Goal: Task Accomplishment & Management: Complete application form

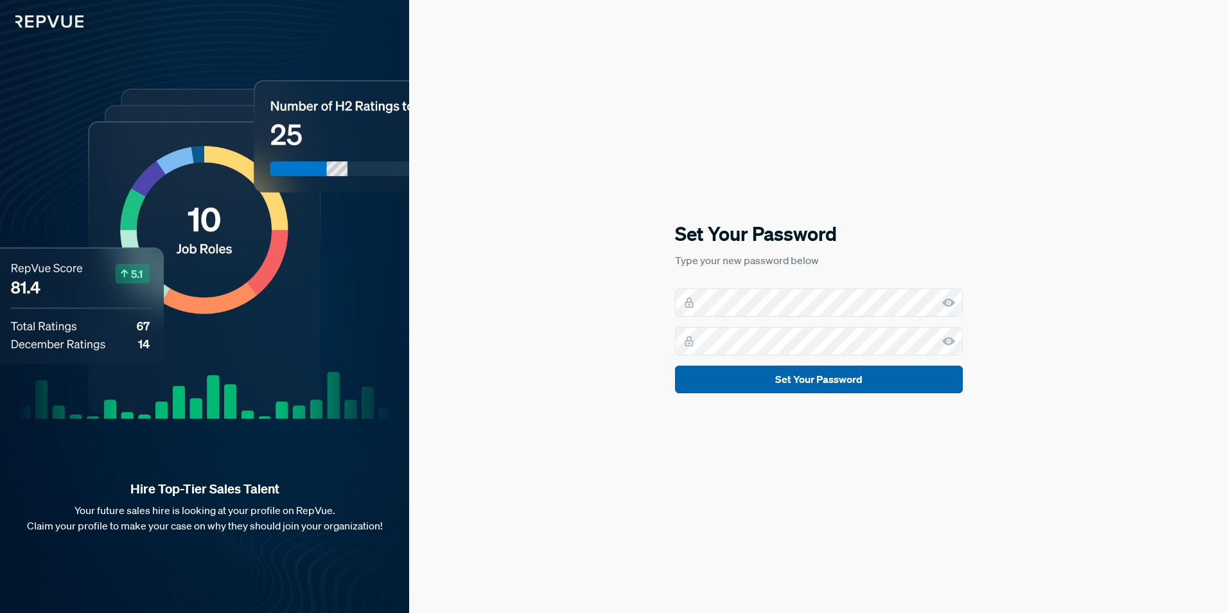
click at [762, 372] on button "Set Your Password" at bounding box center [819, 379] width 288 height 28
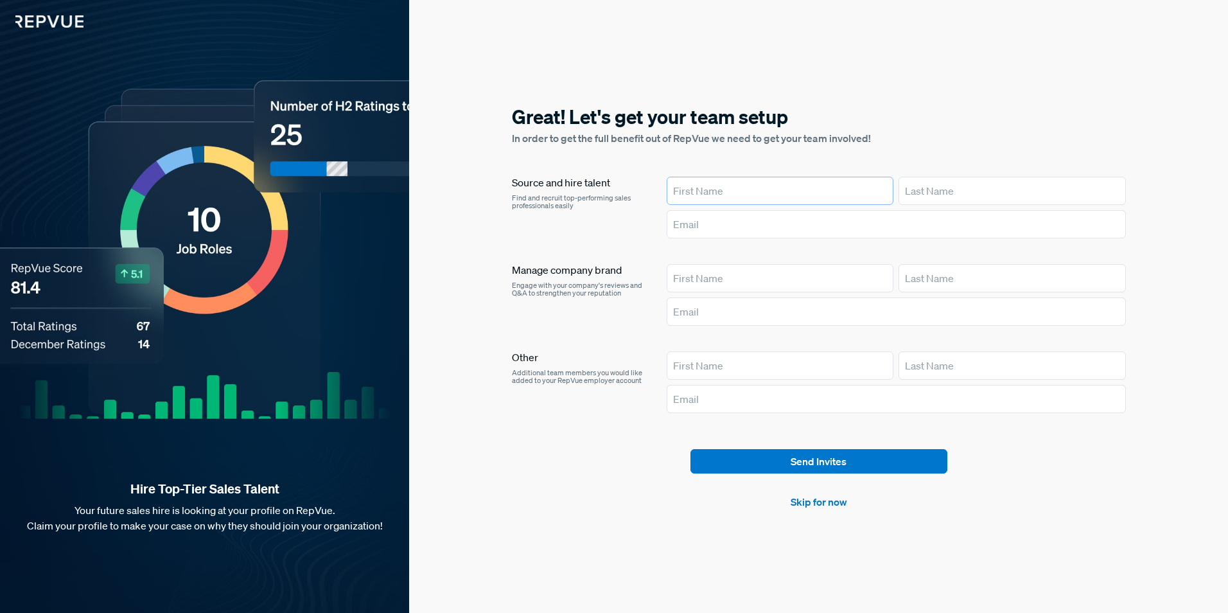
click at [789, 192] on input "text" at bounding box center [780, 191] width 227 height 28
type input "[PERSON_NAME]"
type input "carmen.bigelow@alegeus.com"
type input "[PERSON_NAME]"
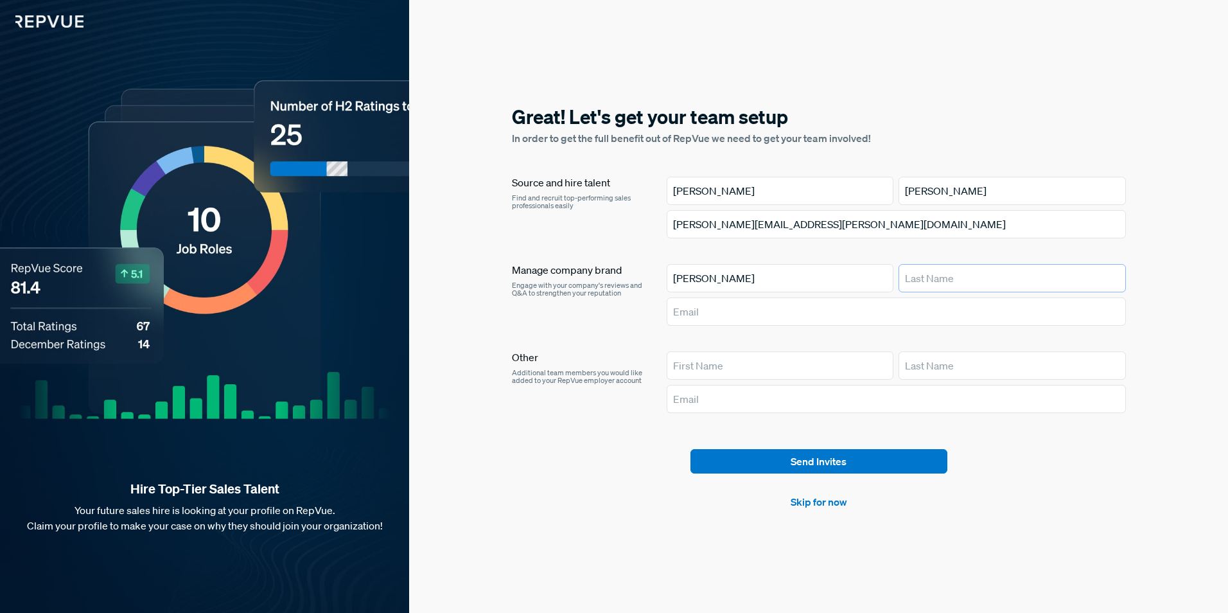
type input "[PERSON_NAME]"
type input "carmen.bigelow@alegeus.com"
type input "[PERSON_NAME]"
type input "carmen.bigelow@alegeus.com"
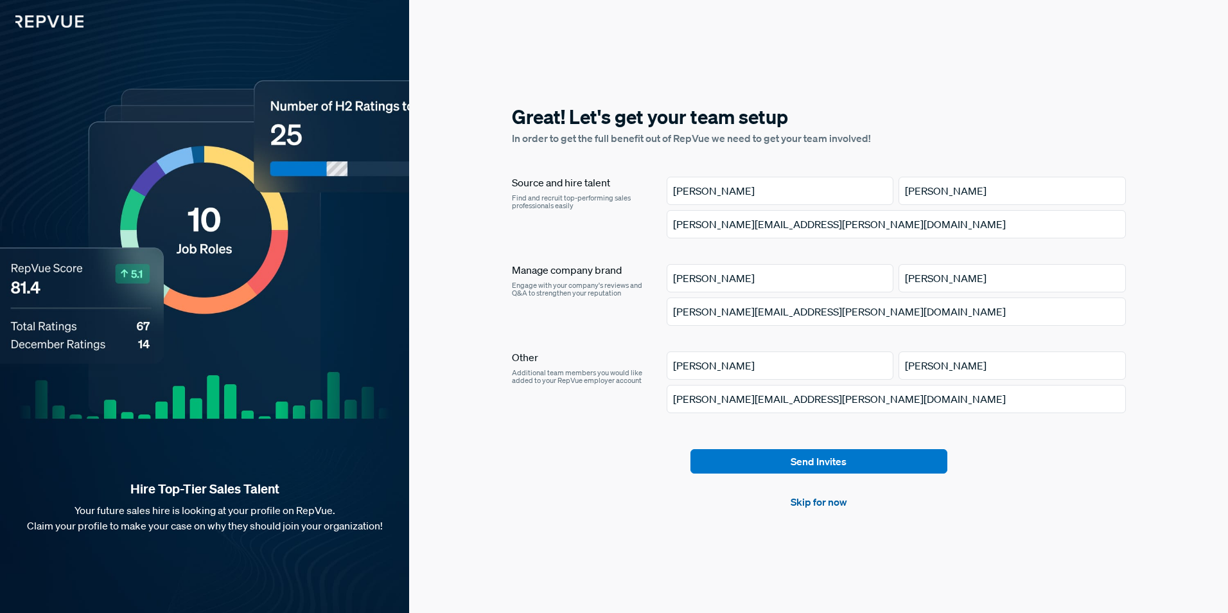
click at [839, 503] on link "Skip for now" at bounding box center [819, 501] width 57 height 15
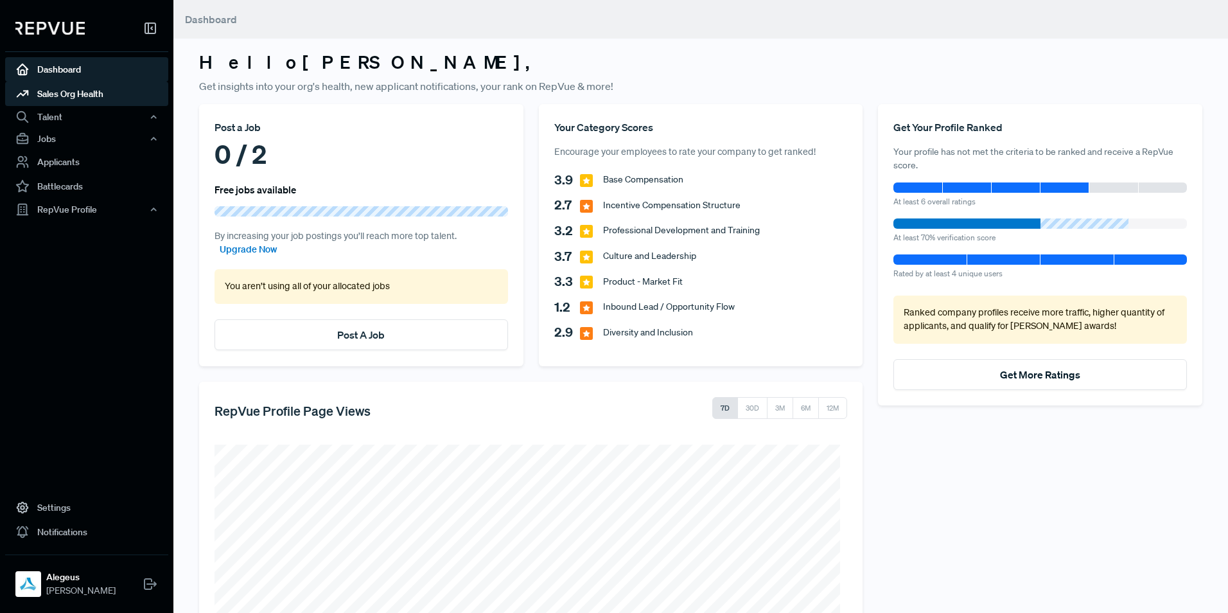
click at [81, 96] on link "Sales Org Health" at bounding box center [86, 94] width 163 height 24
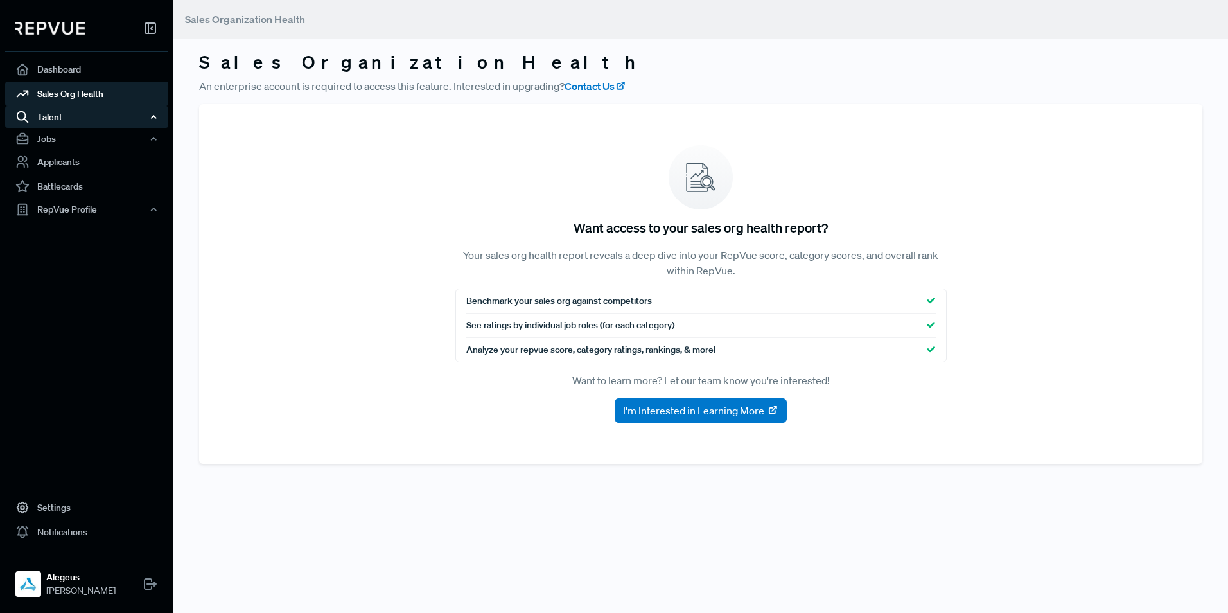
click at [69, 125] on div "Talent" at bounding box center [86, 117] width 163 height 22
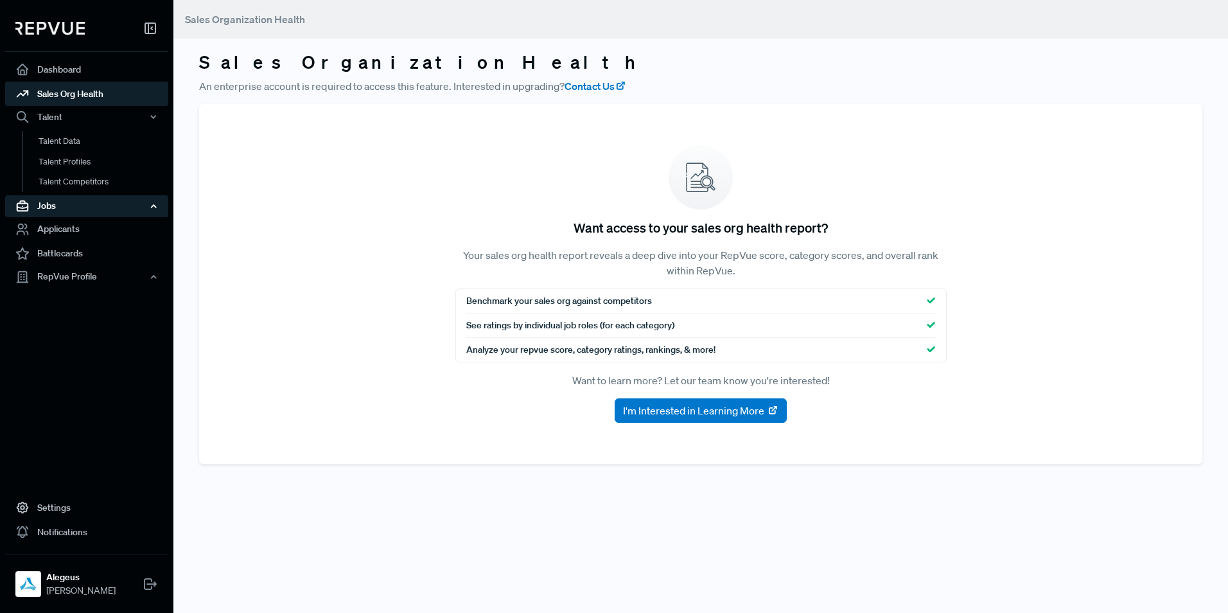
click at [69, 198] on div "Jobs" at bounding box center [86, 206] width 163 height 22
click at [69, 234] on link "Job Listings" at bounding box center [103, 230] width 163 height 21
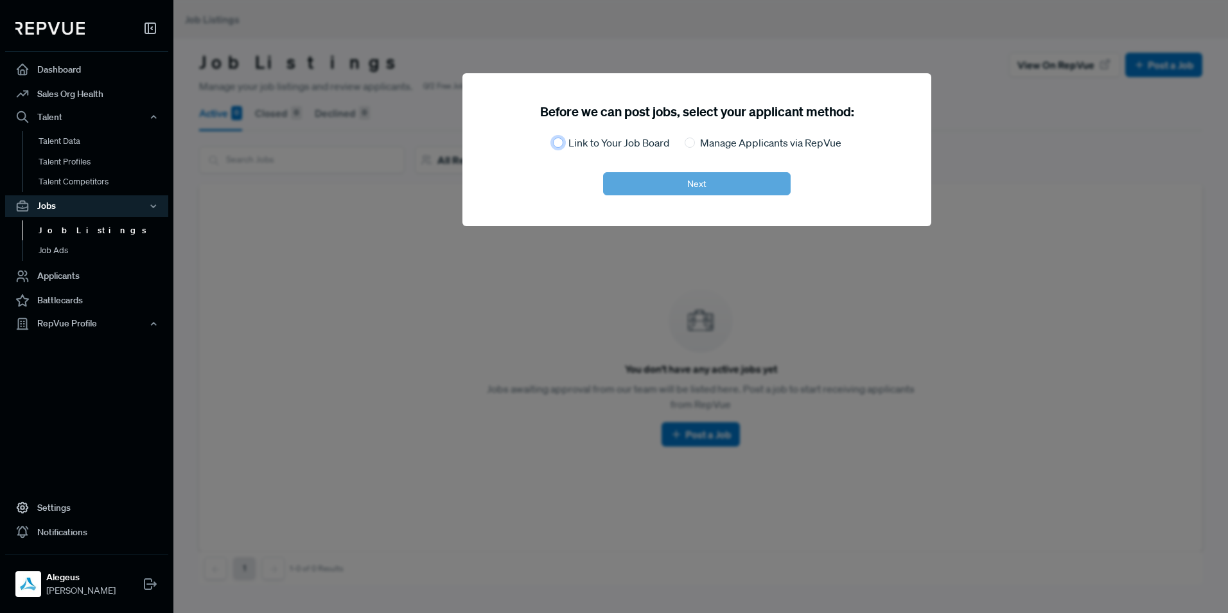
click at [555, 143] on input "Link to Your Job Board" at bounding box center [558, 142] width 10 height 10
radio input "true"
click at [692, 184] on button "Next" at bounding box center [697, 183] width 188 height 23
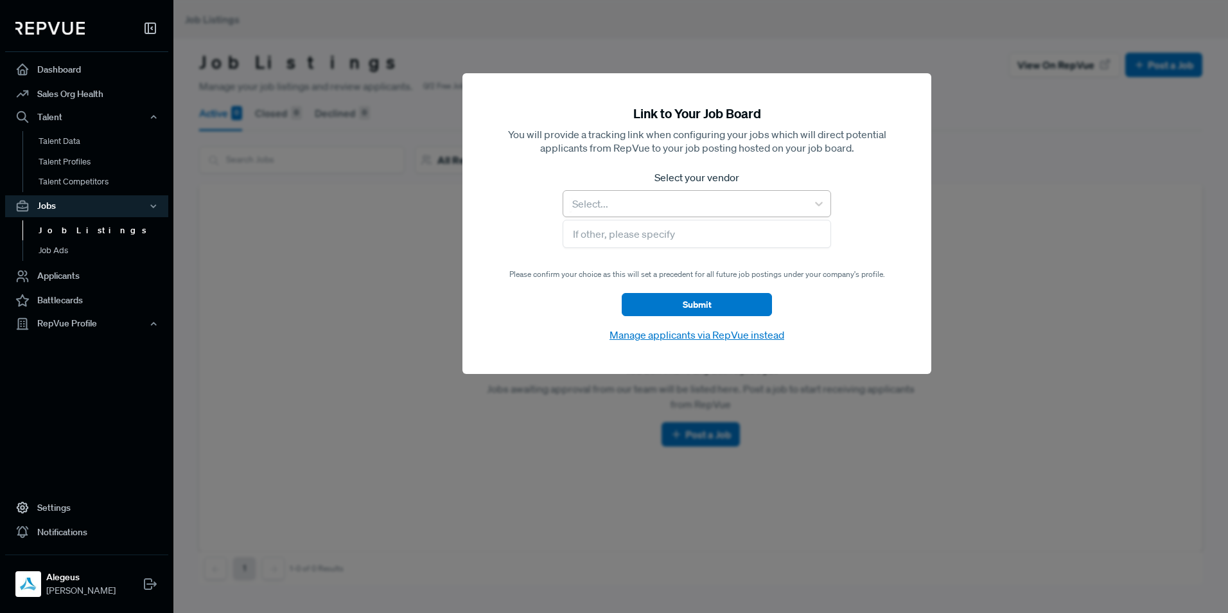
click at [677, 216] on div "Select..." at bounding box center [697, 203] width 268 height 27
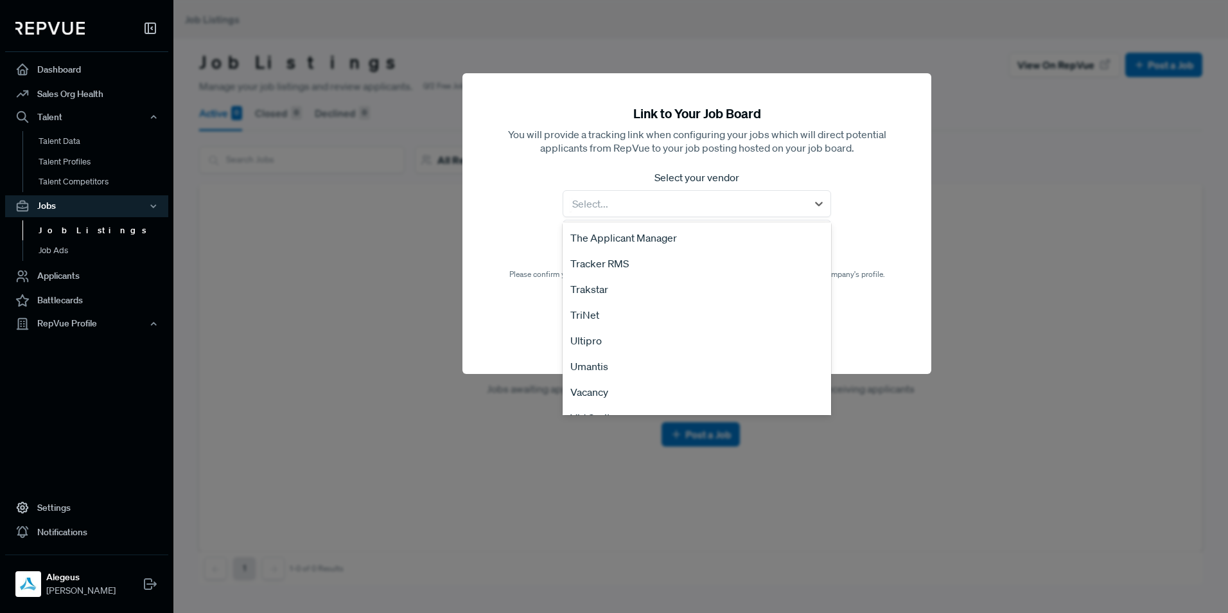
scroll to position [2587, 0]
click at [627, 351] on div "Workday" at bounding box center [697, 348] width 268 height 26
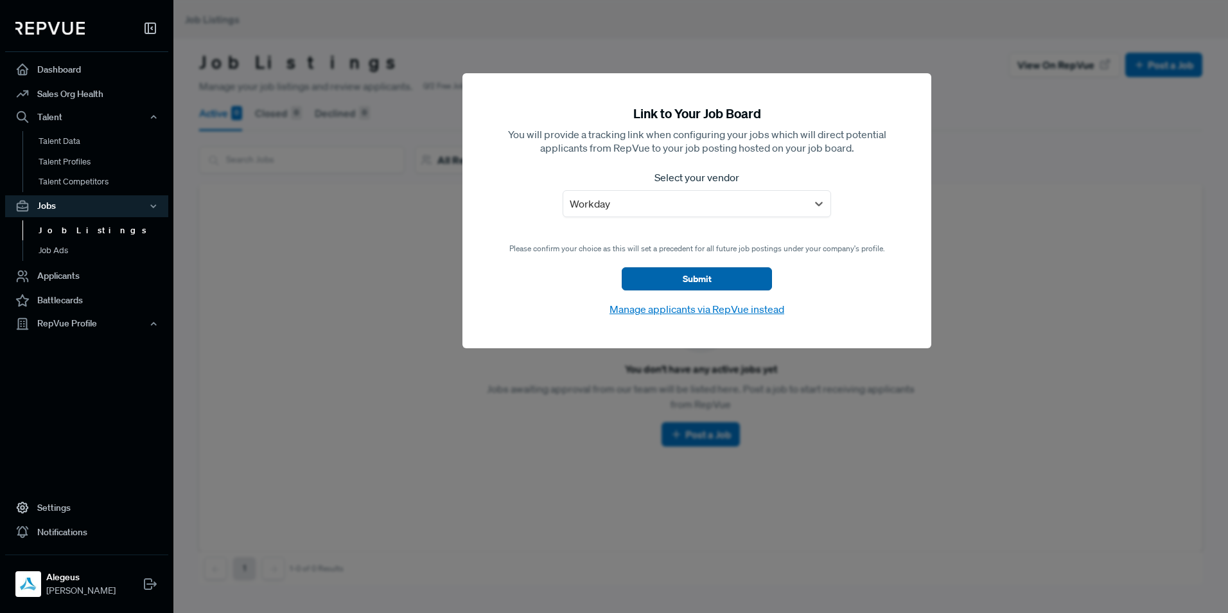
click at [683, 279] on button "Submit" at bounding box center [697, 278] width 150 height 23
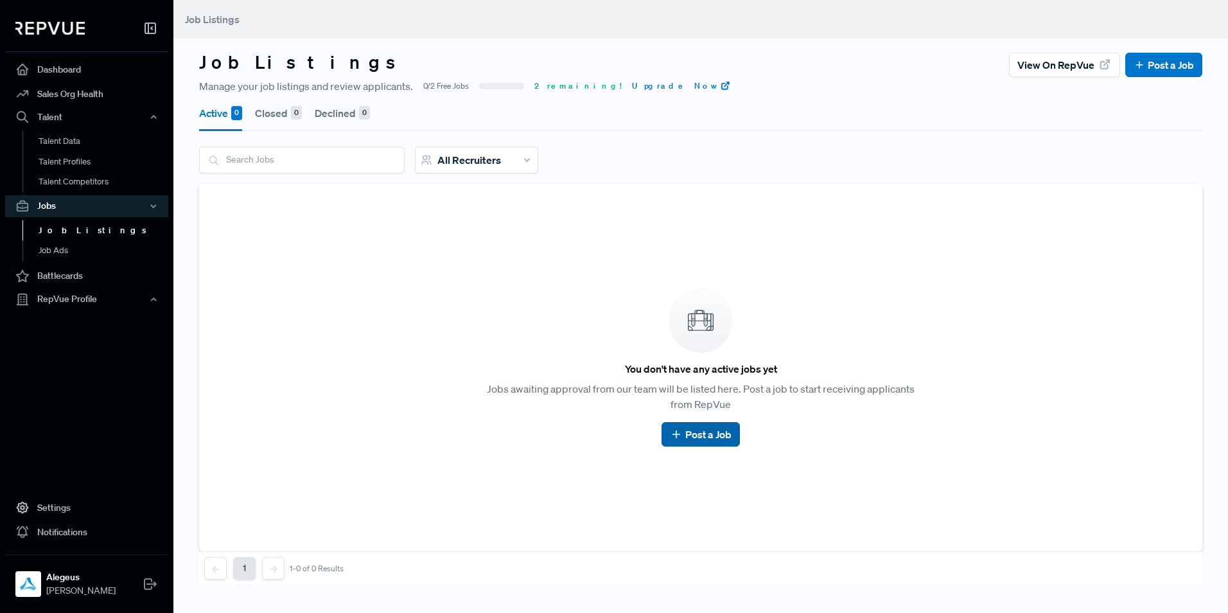
click at [697, 433] on link "Post a Job" at bounding box center [700, 433] width 61 height 15
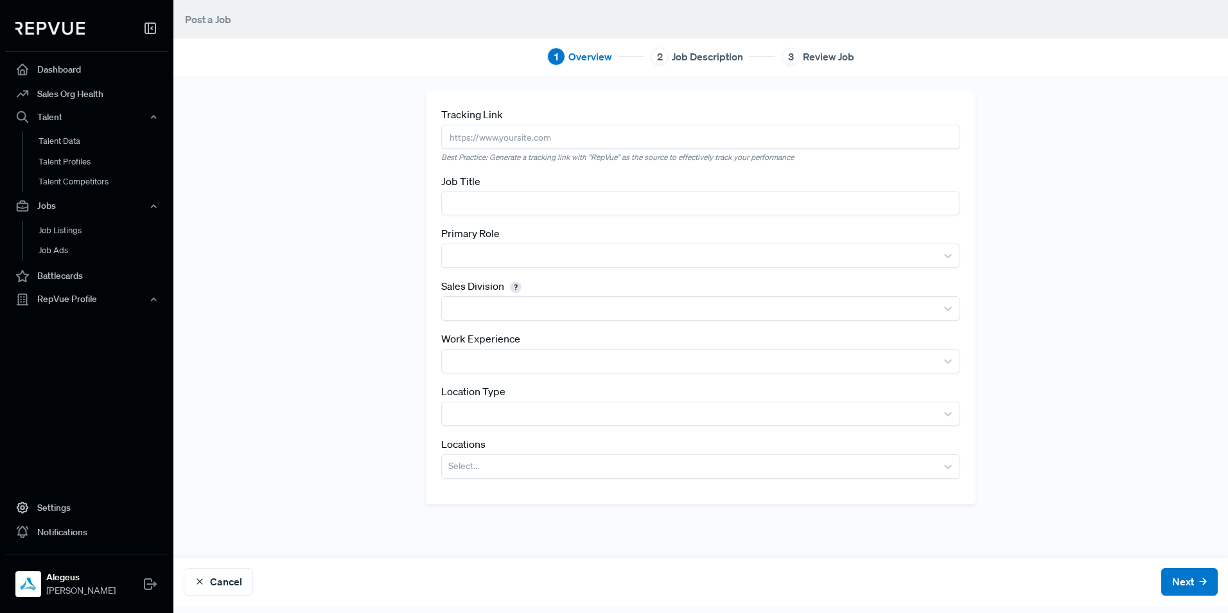
click at [468, 200] on input "text" at bounding box center [700, 203] width 519 height 24
type input "Business Development Representative"
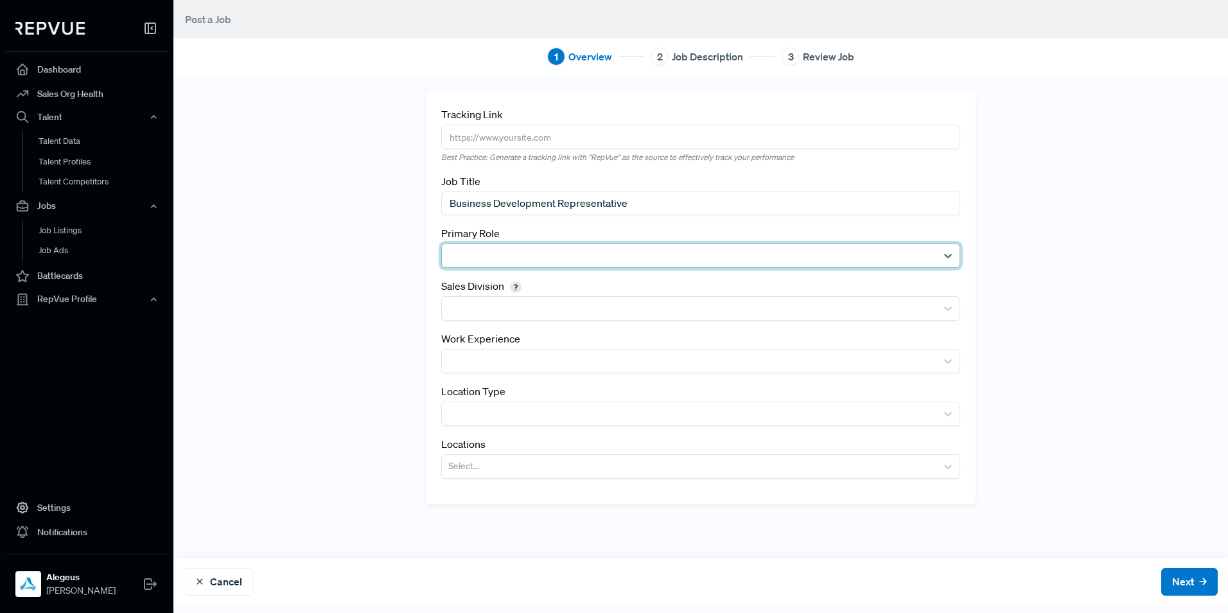
click at [514, 261] on div at bounding box center [689, 256] width 482 height 18
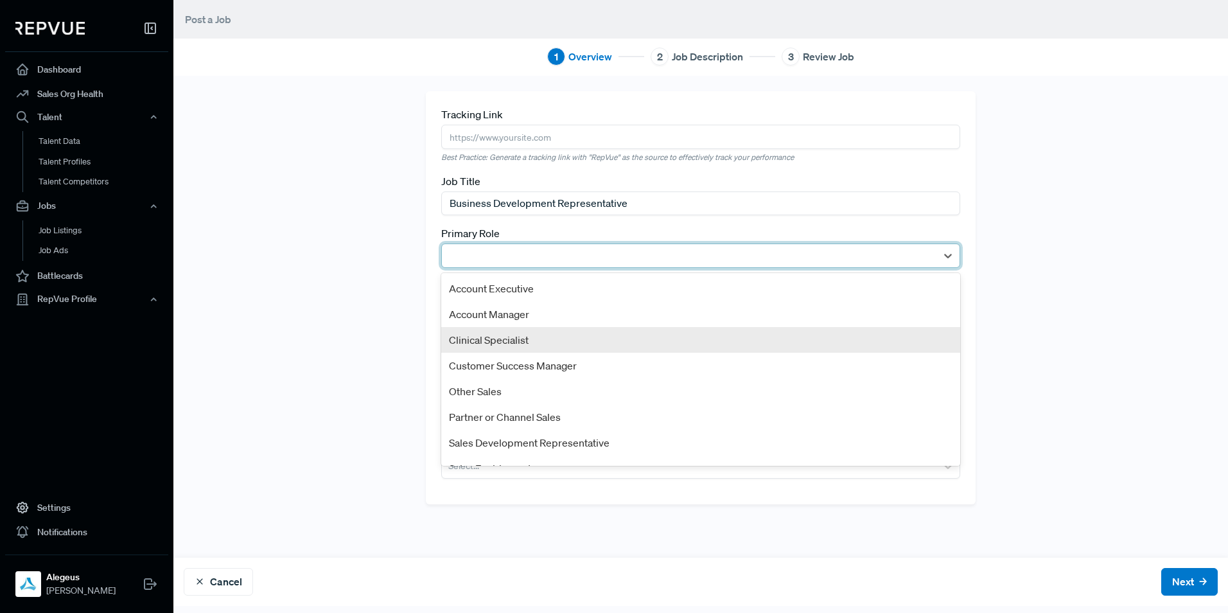
scroll to position [69, 0]
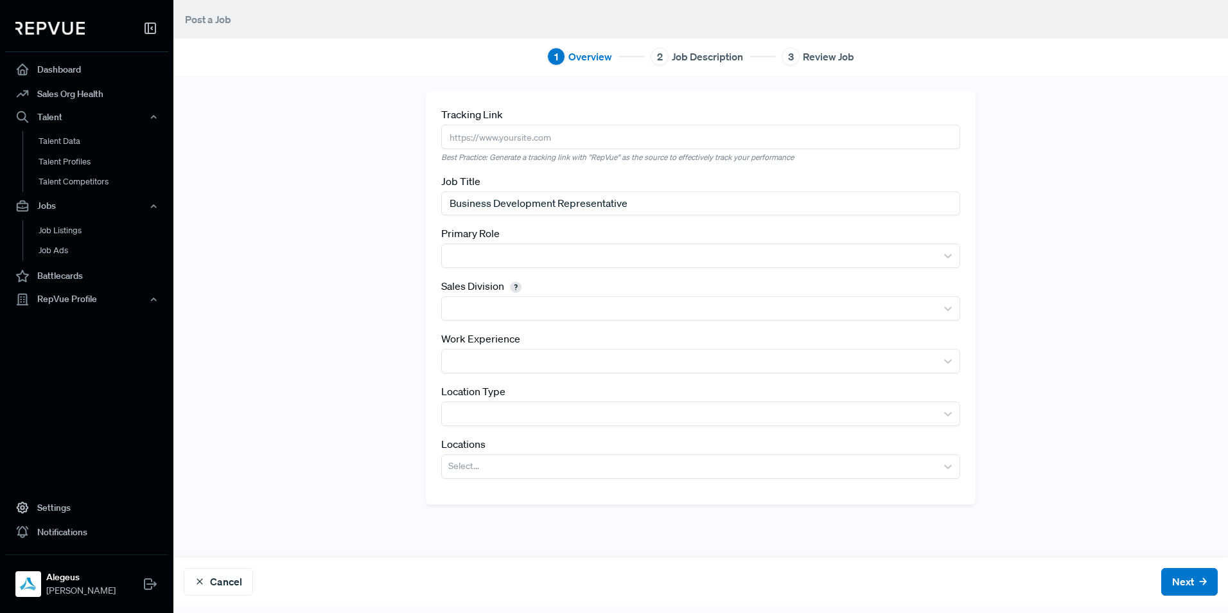
click at [1144, 348] on div "Tracking Link Best Practice: Generate a tracking link with "RepVue" as the sour…" at bounding box center [700, 340] width 1054 height 529
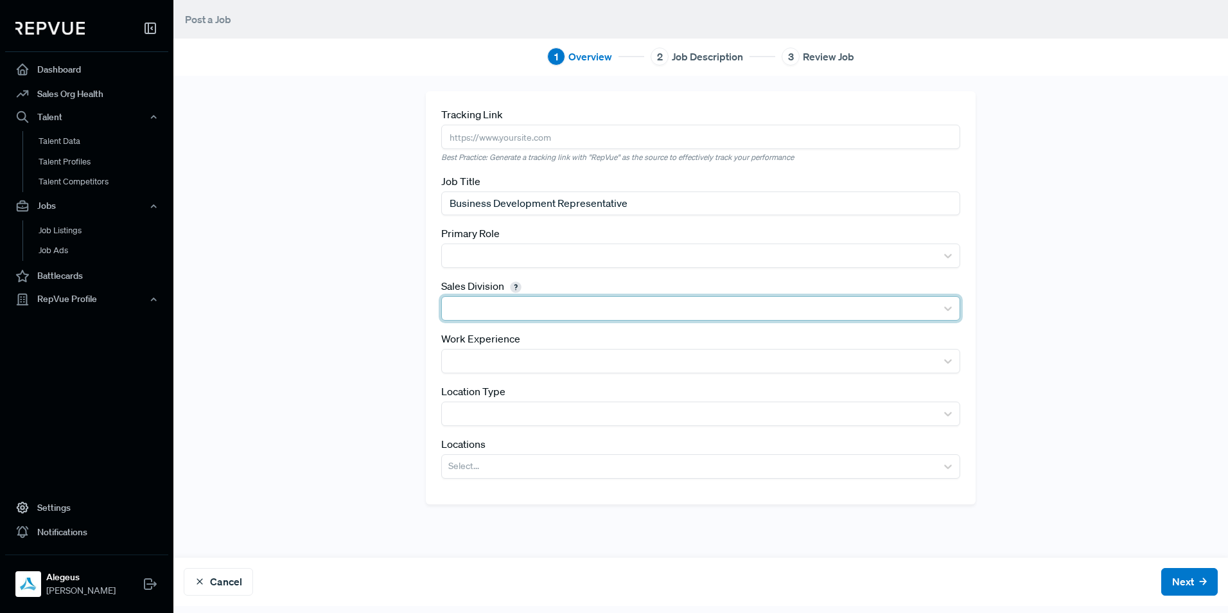
click at [480, 303] on div at bounding box center [689, 308] width 482 height 18
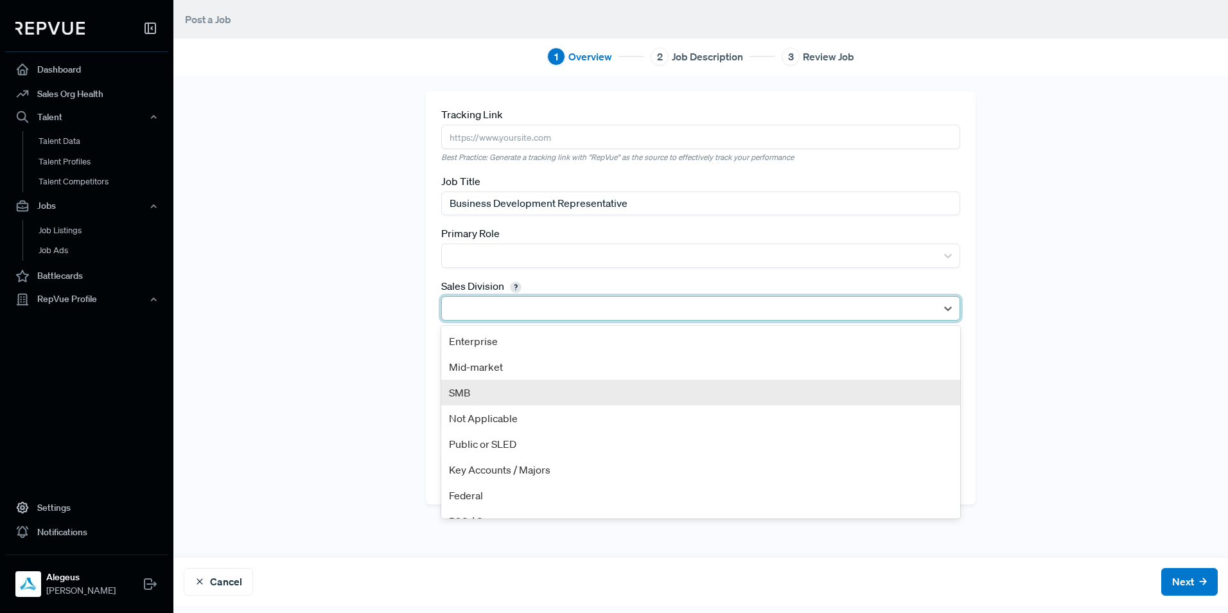
click at [494, 399] on div "SMB" at bounding box center [700, 393] width 519 height 26
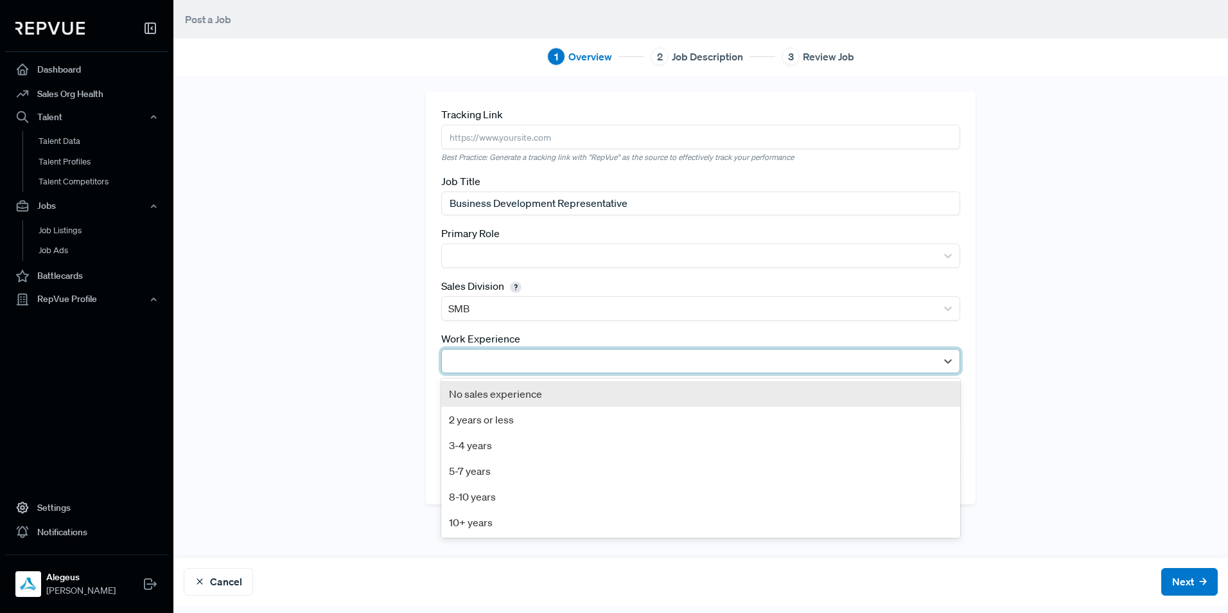
click at [487, 363] on div at bounding box center [689, 361] width 482 height 18
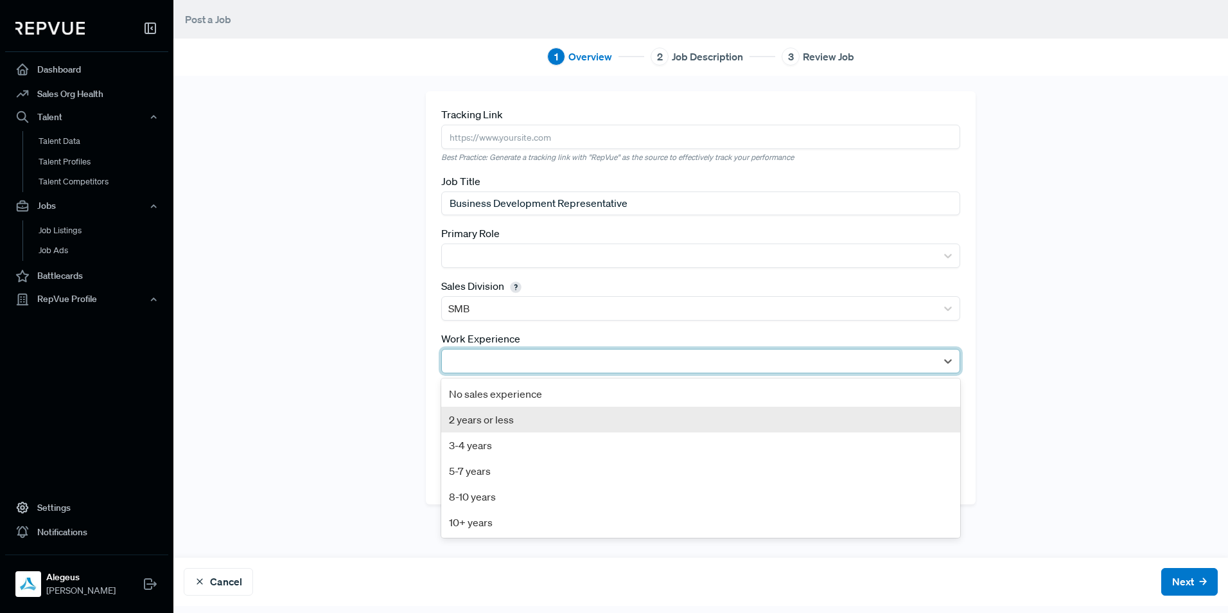
click at [496, 421] on div "2 years or less" at bounding box center [700, 419] width 519 height 26
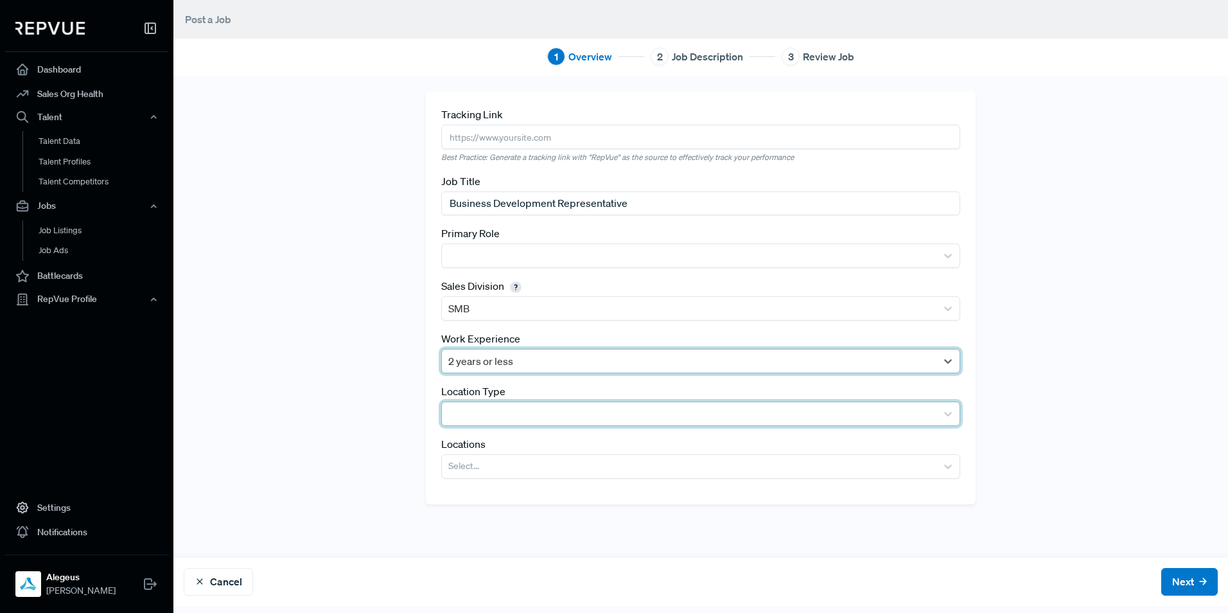
click at [496, 419] on div at bounding box center [689, 414] width 482 height 18
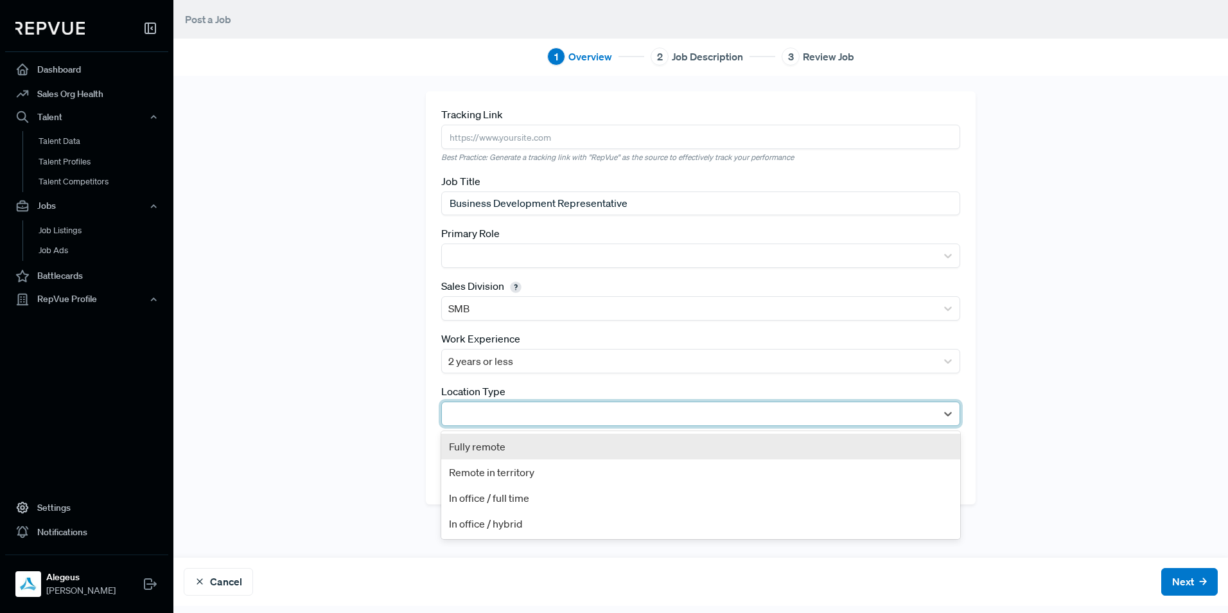
click at [506, 448] on div "Fully remote" at bounding box center [700, 446] width 519 height 26
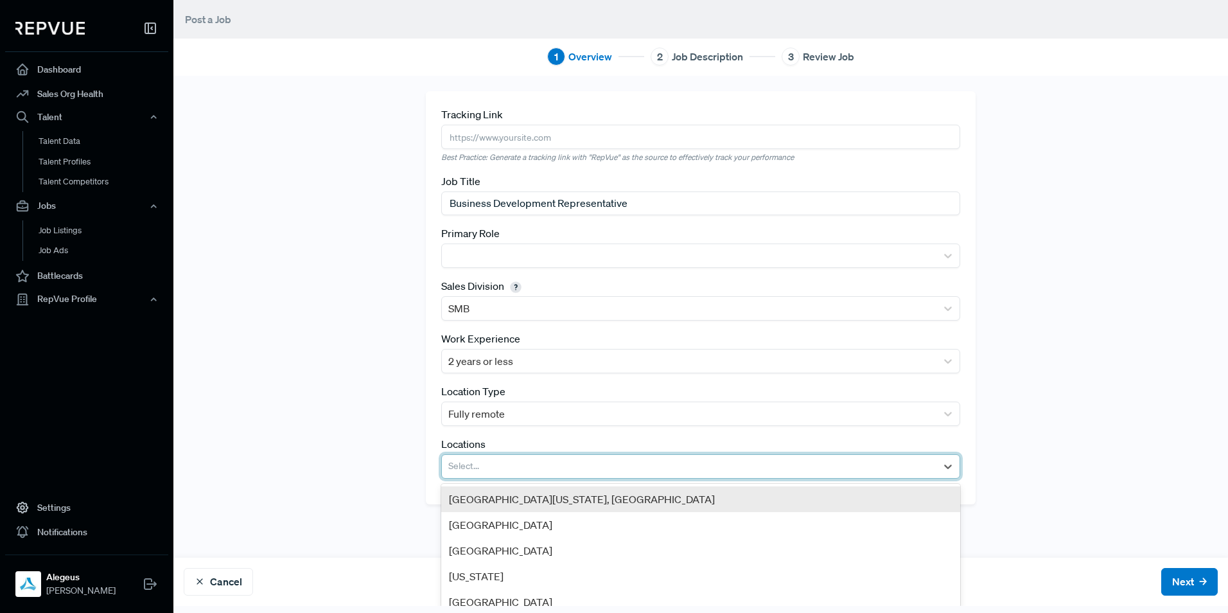
click at [506, 468] on div at bounding box center [689, 466] width 482 height 18
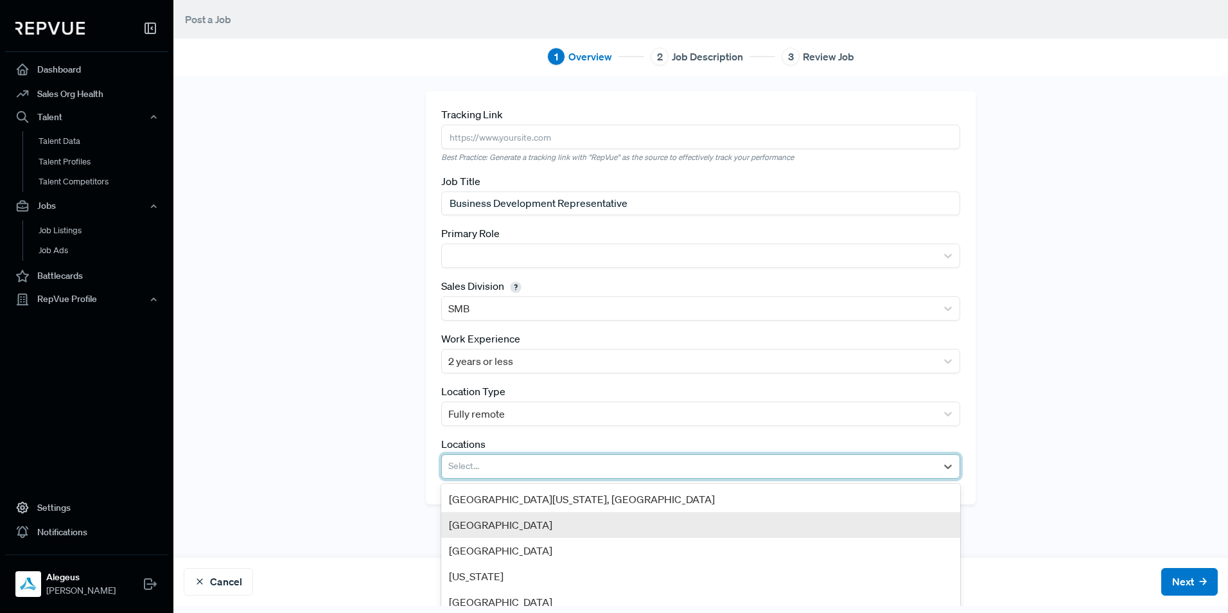
click at [500, 523] on div "[GEOGRAPHIC_DATA]" at bounding box center [700, 525] width 519 height 26
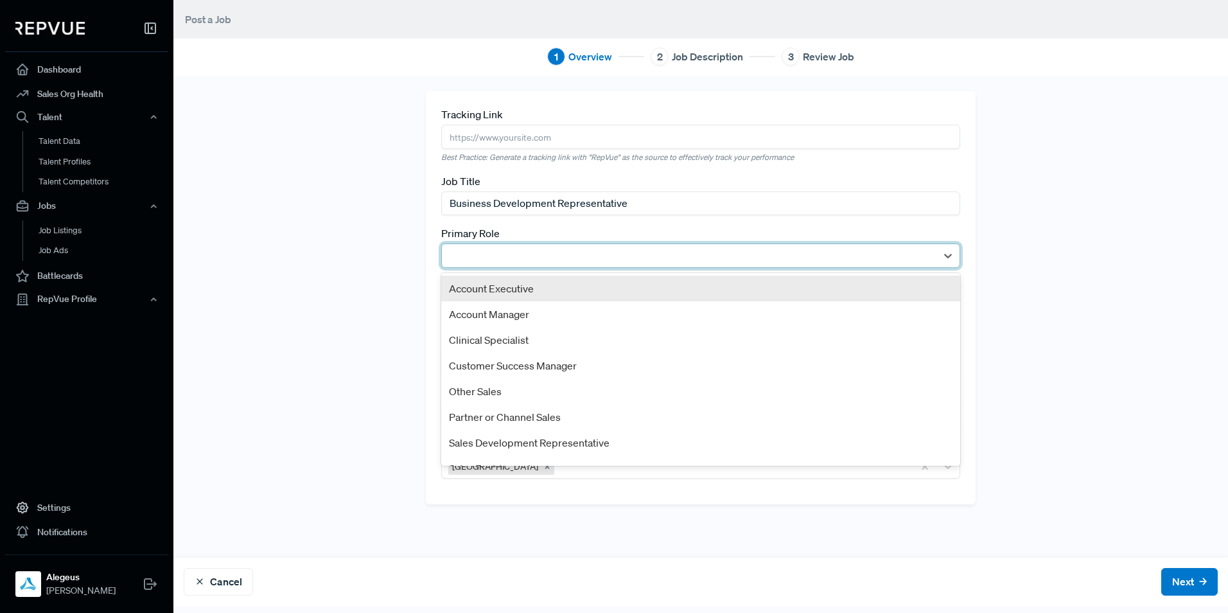
click at [505, 256] on div at bounding box center [689, 256] width 482 height 18
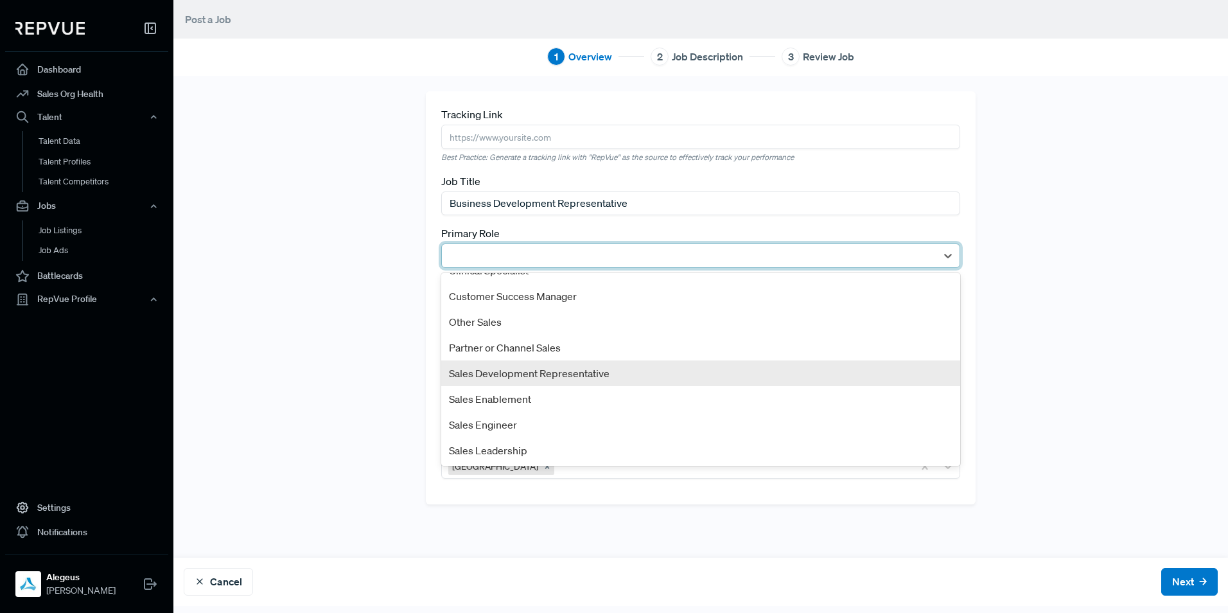
click at [545, 375] on div "Sales Development Representative" at bounding box center [700, 373] width 519 height 26
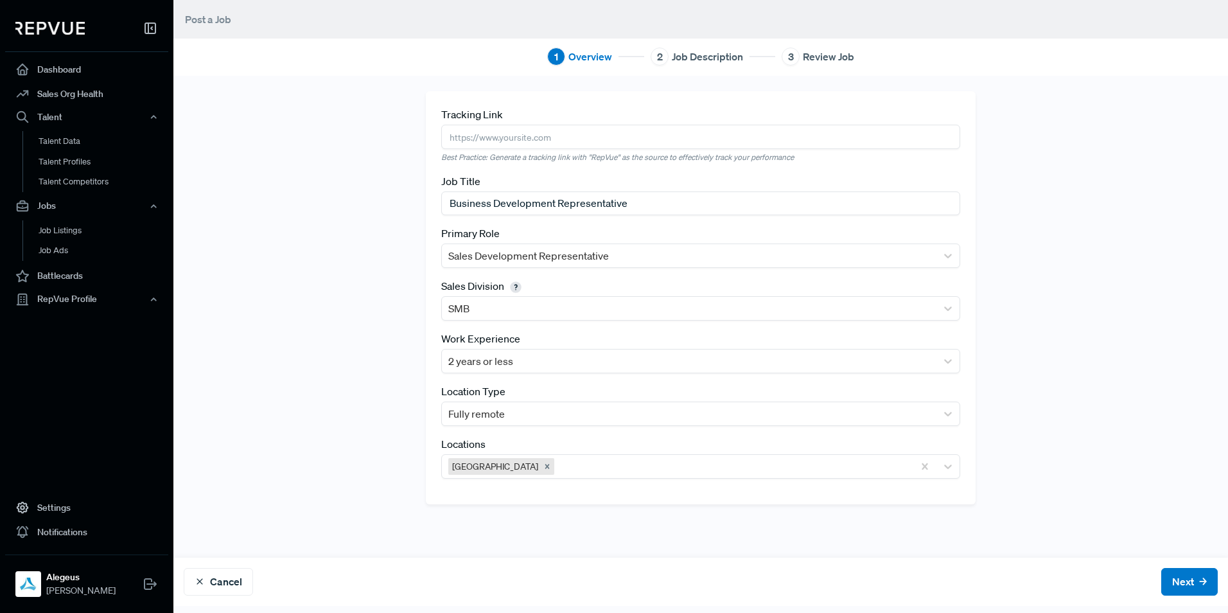
click at [379, 371] on div "Tracking Link Best Practice: Generate a tracking link with "RepVue" as the sour…" at bounding box center [701, 316] width 848 height 450
click at [1176, 581] on button "Next" at bounding box center [1189, 582] width 57 height 28
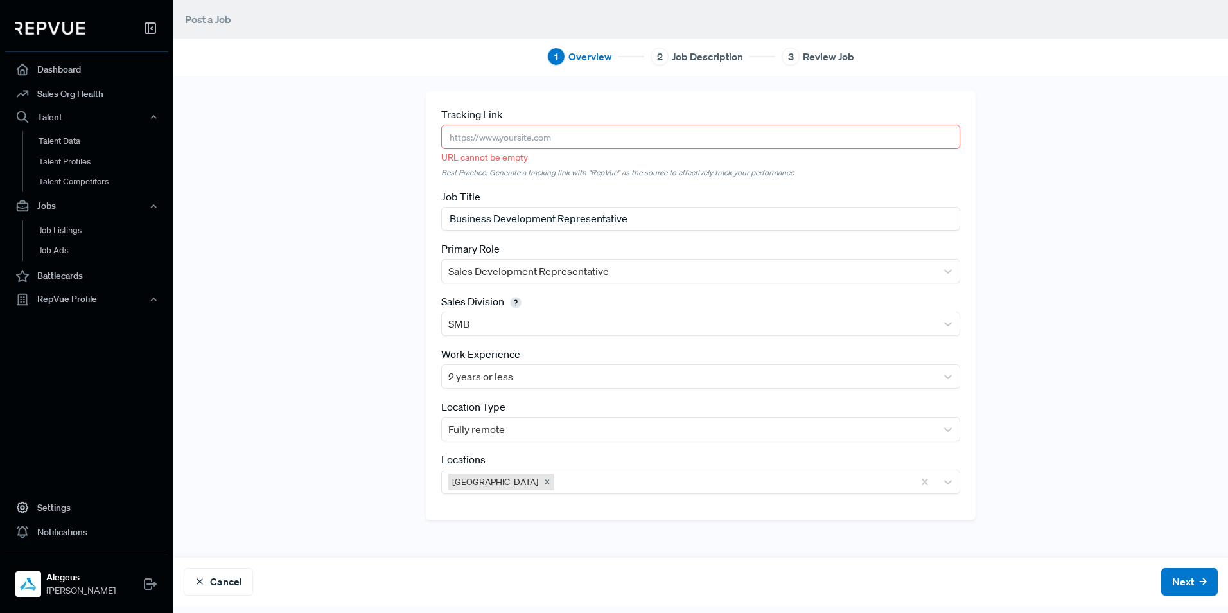
click at [546, 132] on input "text" at bounding box center [700, 137] width 519 height 24
paste input "https://alegeus.wd1.myworkdayjobs.com/en-US/Alegeus_External_Careers/job/Busine…"
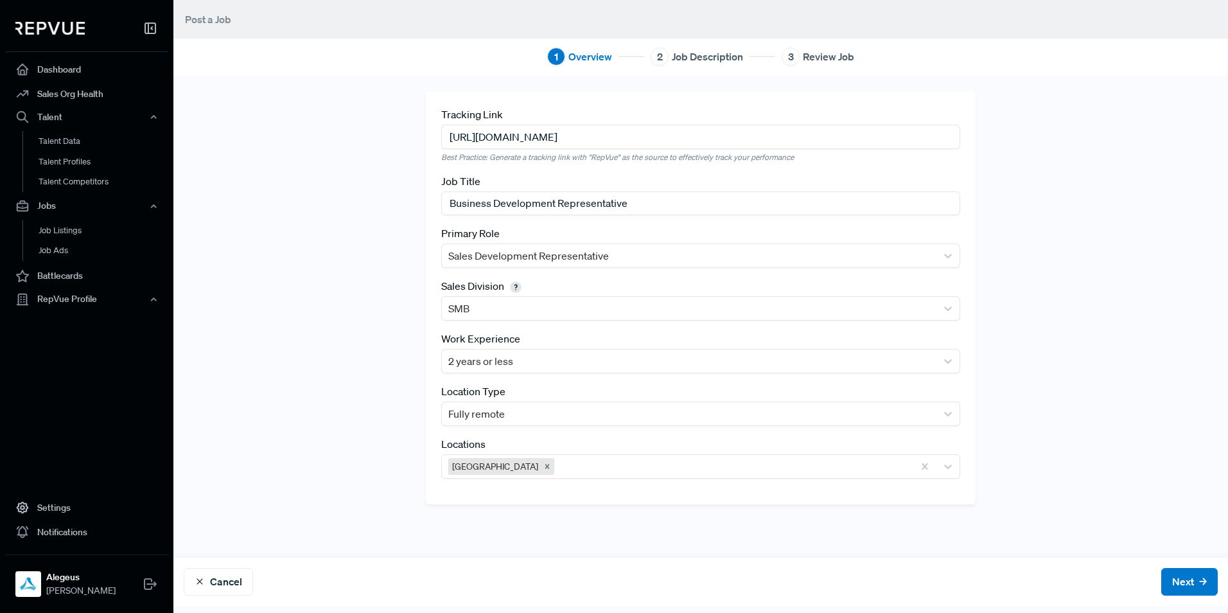
scroll to position [0, 84]
type input "https://alegeus.wd1.myworkdayjobs.com/en-US/Alegeus_External_Careers/job/Busine…"
click at [1097, 206] on div "Tracking Link https://alegeus.wd1.myworkdayjobs.com/en-US/Alegeus_External_Care…" at bounding box center [701, 316] width 848 height 450
click at [1191, 586] on button "Next" at bounding box center [1189, 582] width 57 height 28
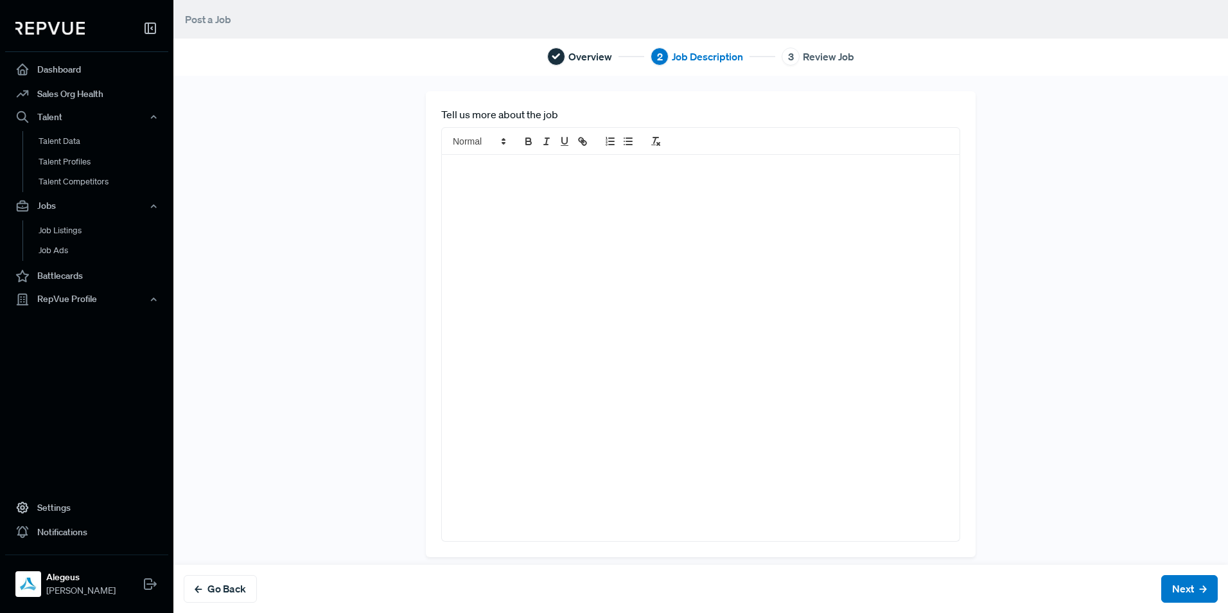
click at [453, 168] on p at bounding box center [700, 168] width 498 height 13
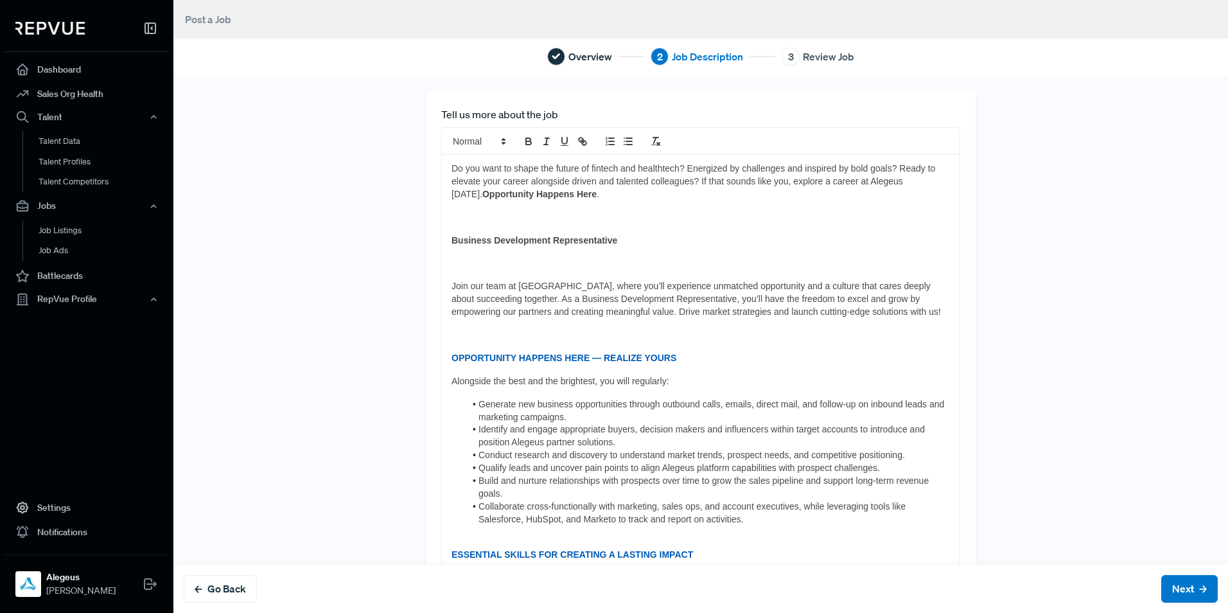
scroll to position [778, 0]
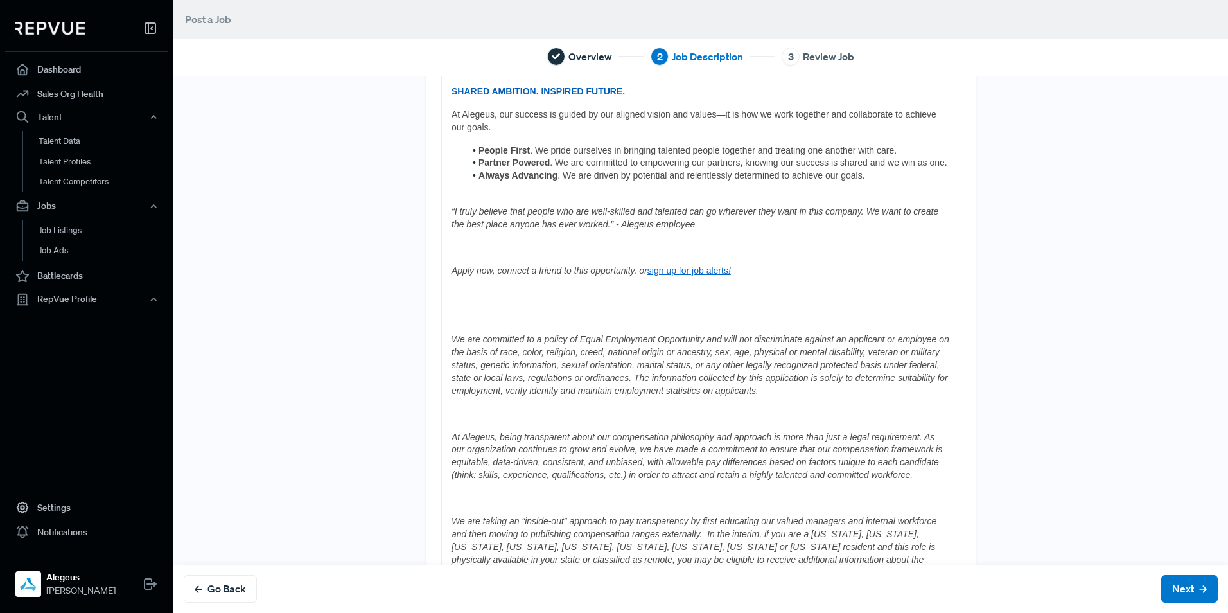
click at [485, 320] on p at bounding box center [700, 316] width 498 height 13
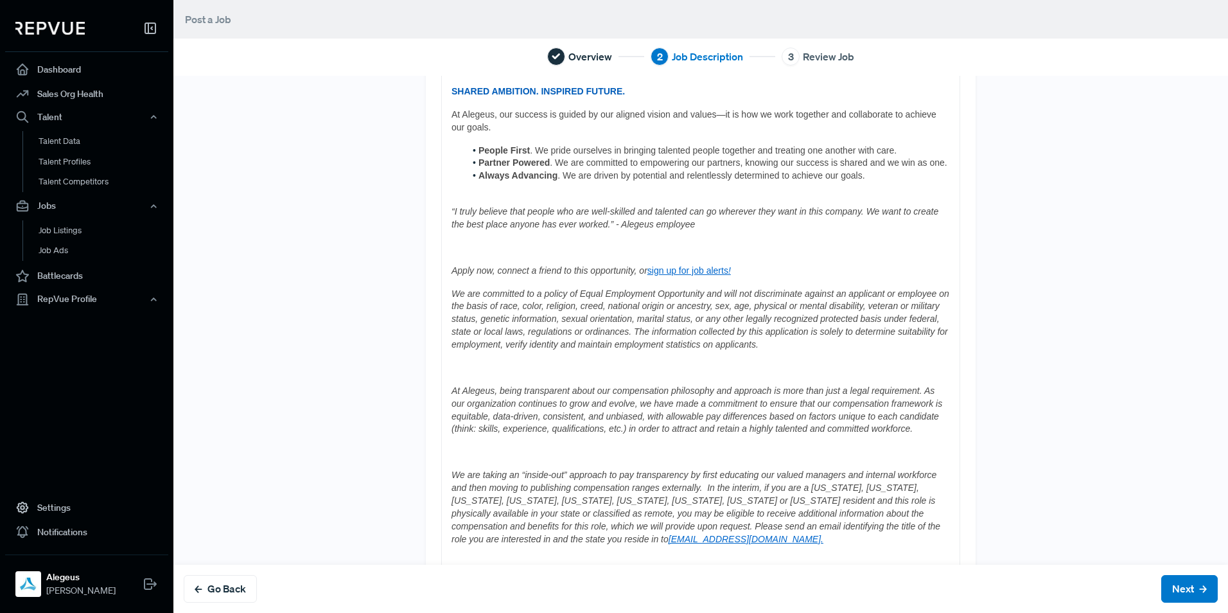
click at [458, 252] on p at bounding box center [700, 247] width 498 height 13
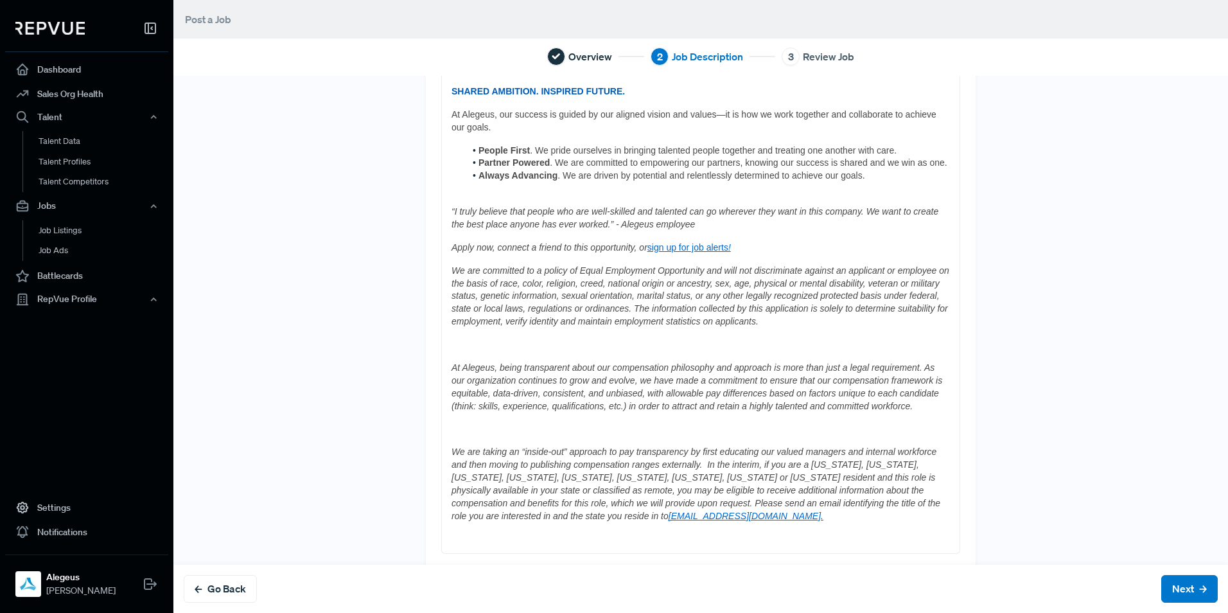
drag, startPoint x: 495, startPoint y: 516, endPoint x: 581, endPoint y: 558, distance: 95.9
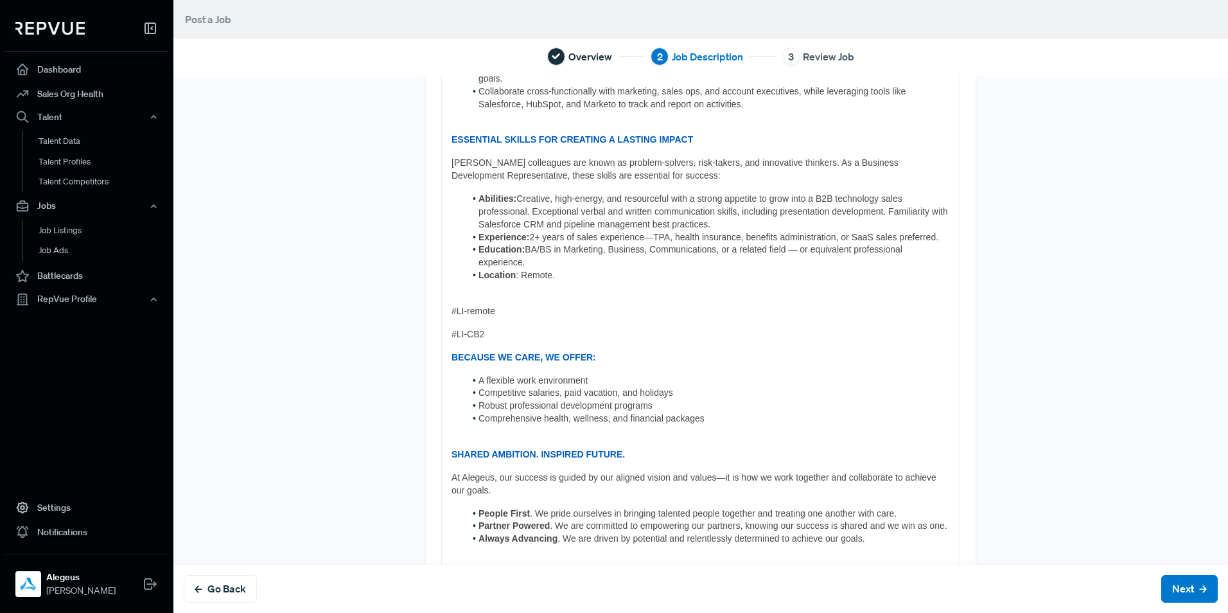
scroll to position [392, 0]
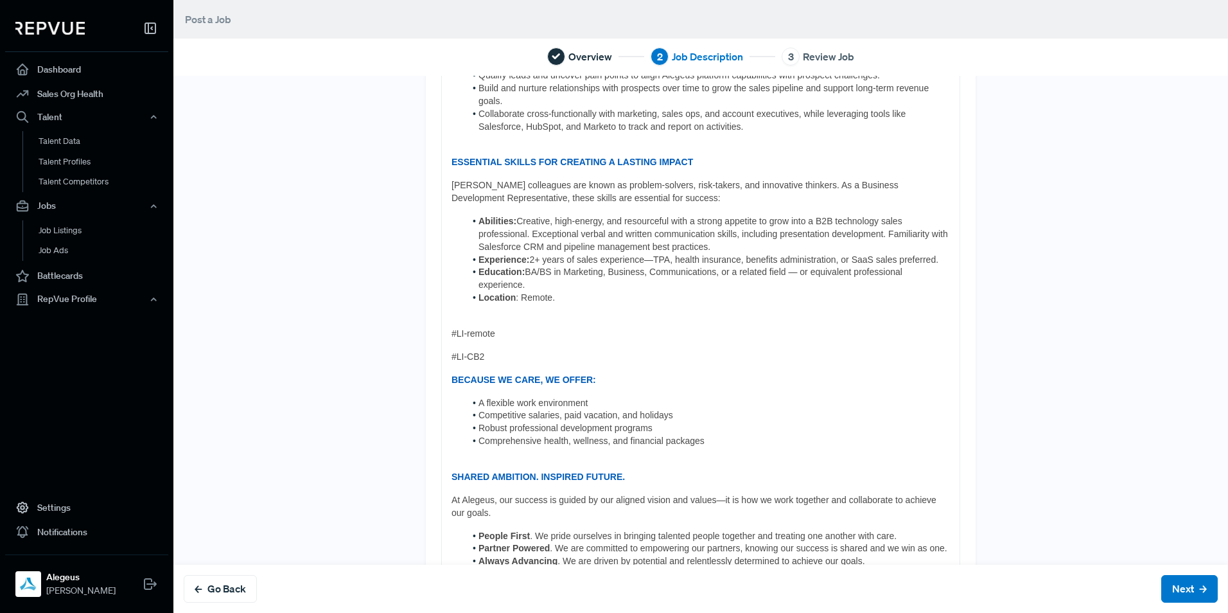
click at [480, 341] on div "Do you want to shape the future of fintech and healthtech? Energized by challen…" at bounding box center [701, 350] width 518 height 1176
drag, startPoint x: 478, startPoint y: 358, endPoint x: 417, endPoint y: 330, distance: 67.0
click at [426, 330] on div "Tell us more about the job Do you want to shape the future of fintech and healt…" at bounding box center [701, 326] width 550 height 1255
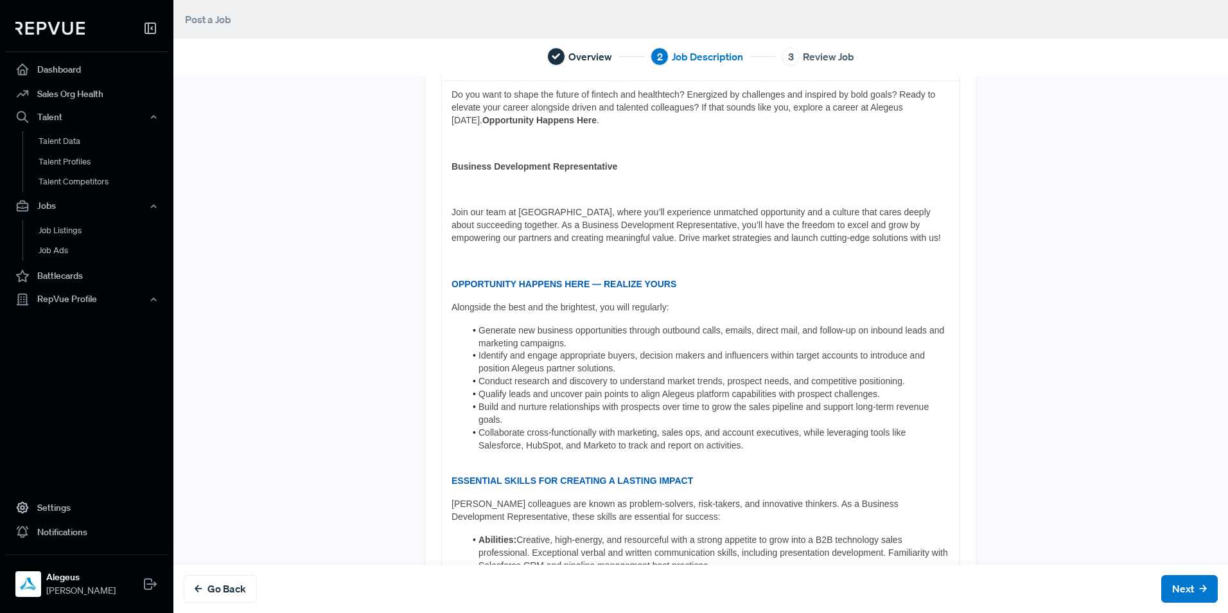
scroll to position [71, 0]
click at [454, 263] on p at bounding box center [700, 264] width 498 height 13
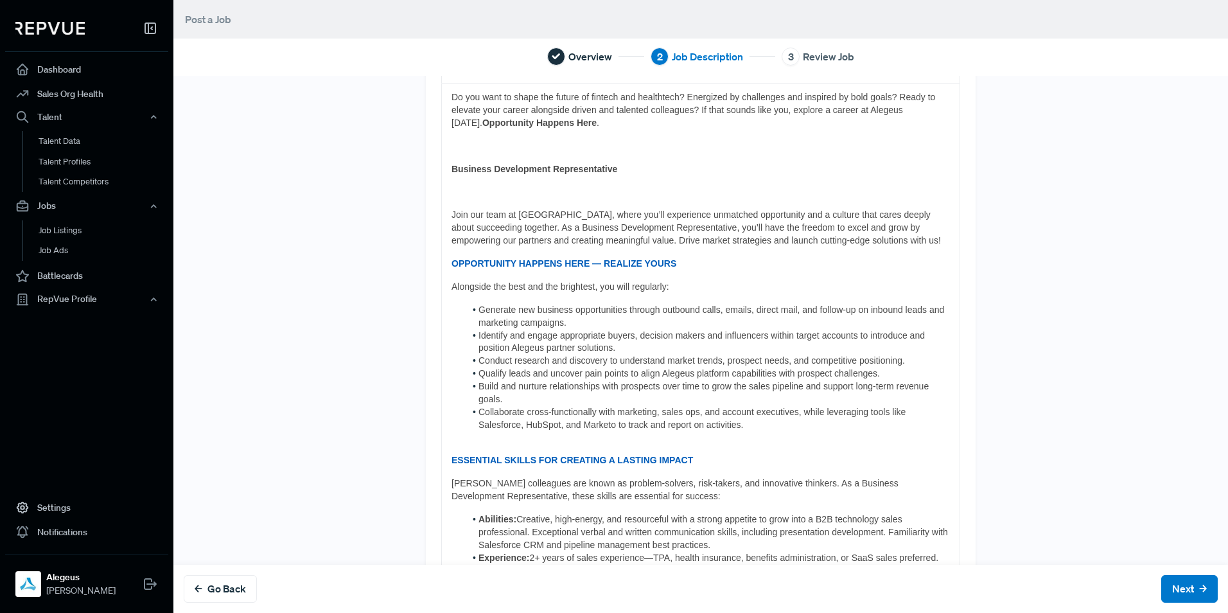
click at [453, 188] on p at bounding box center [700, 192] width 498 height 13
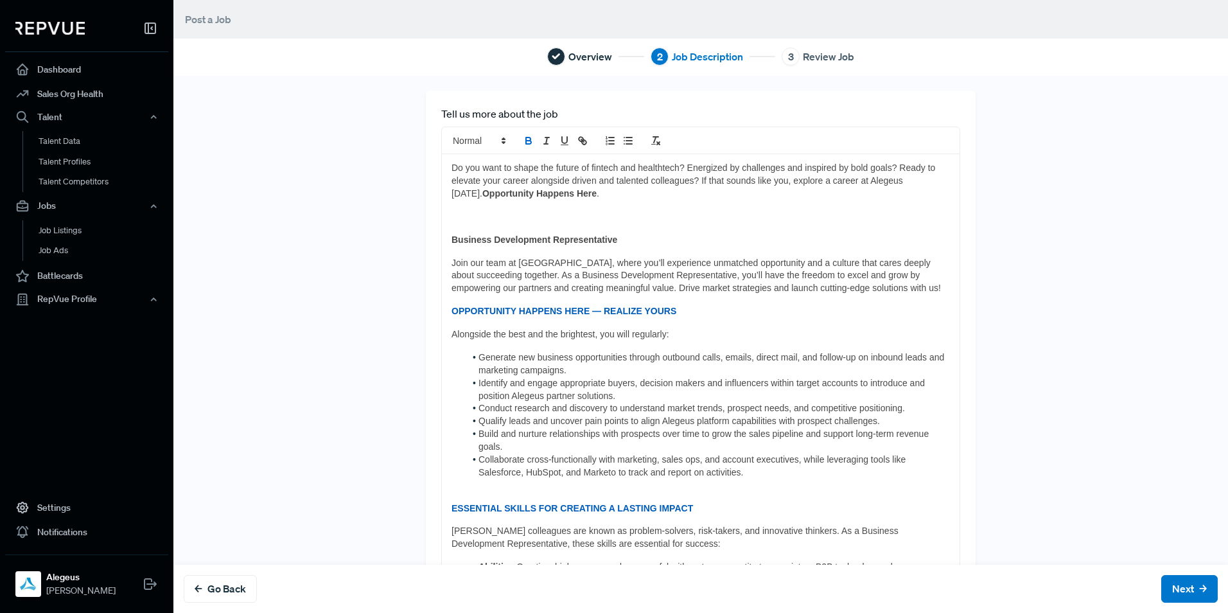
scroll to position [0, 0]
click at [461, 217] on p at bounding box center [700, 217] width 498 height 13
click at [939, 179] on p "Do you want to shape the future of fintech and healthtech? Energized by challen…" at bounding box center [700, 181] width 498 height 39
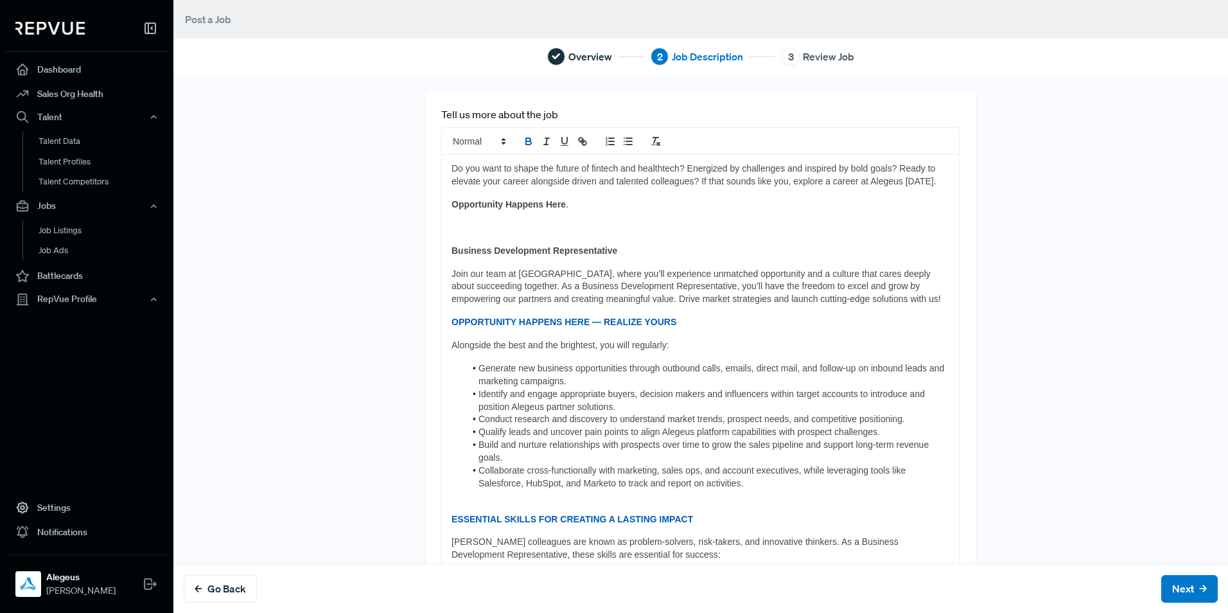
click at [541, 228] on p at bounding box center [700, 228] width 498 height 13
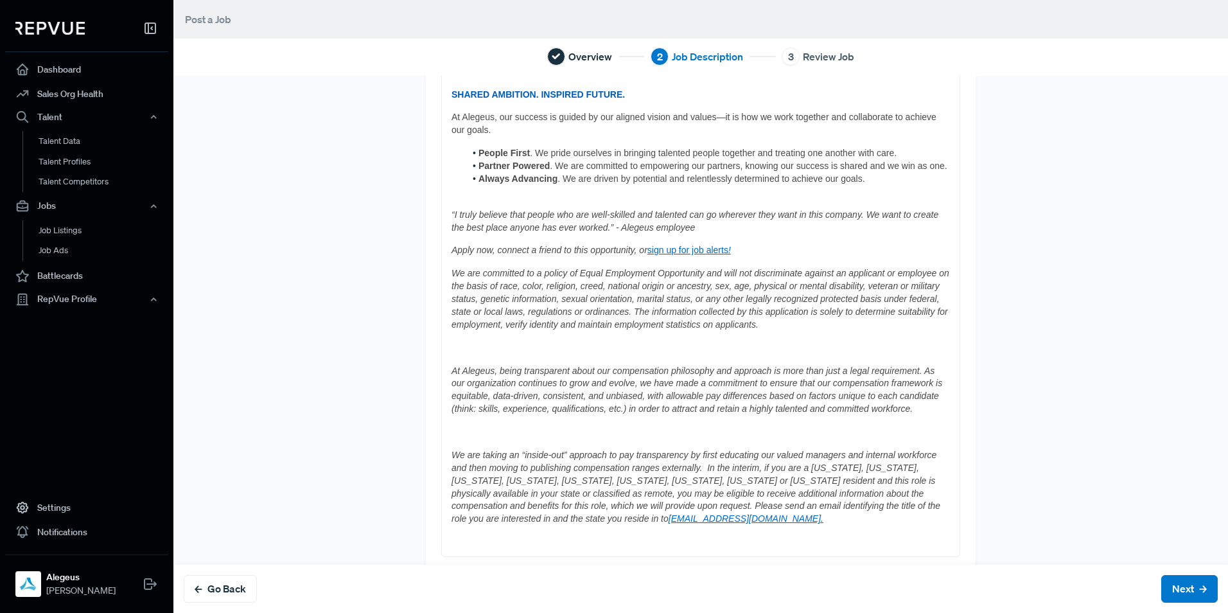
scroll to position [693, 0]
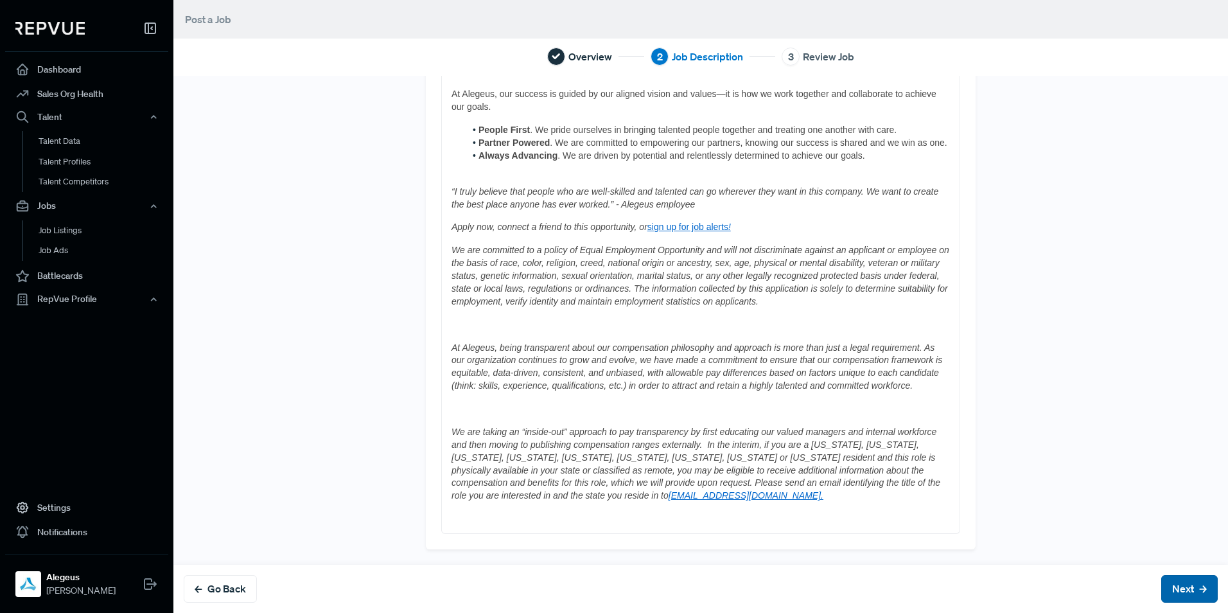
click at [1166, 588] on button "Next" at bounding box center [1189, 589] width 57 height 28
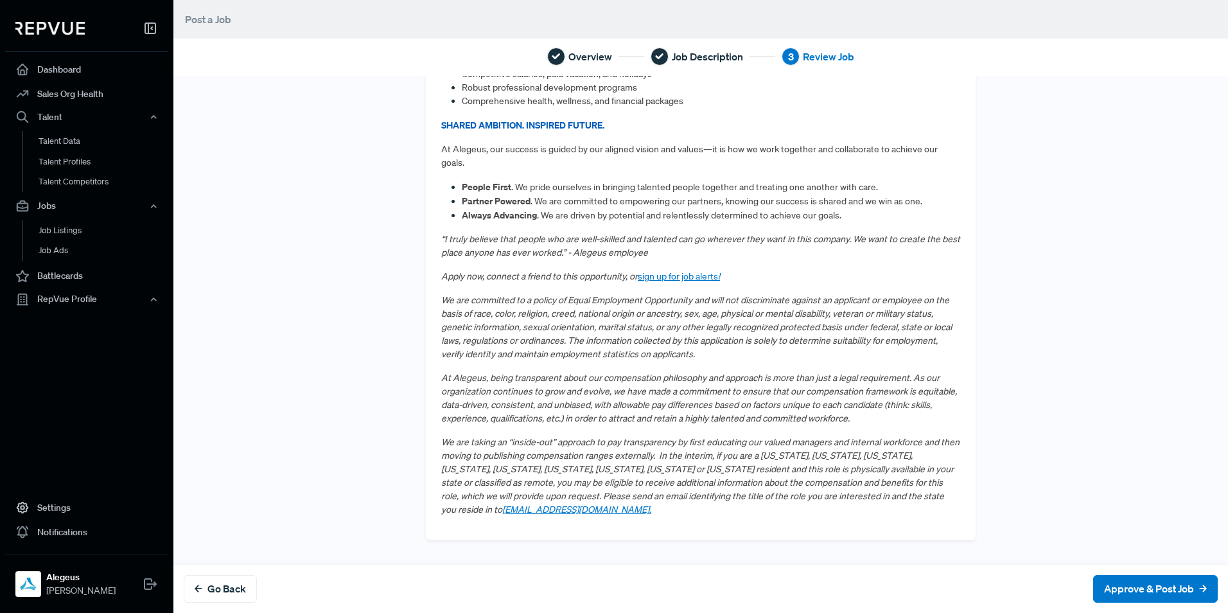
scroll to position [845, 0]
click at [1144, 593] on button "Approve & Post Job" at bounding box center [1155, 589] width 125 height 28
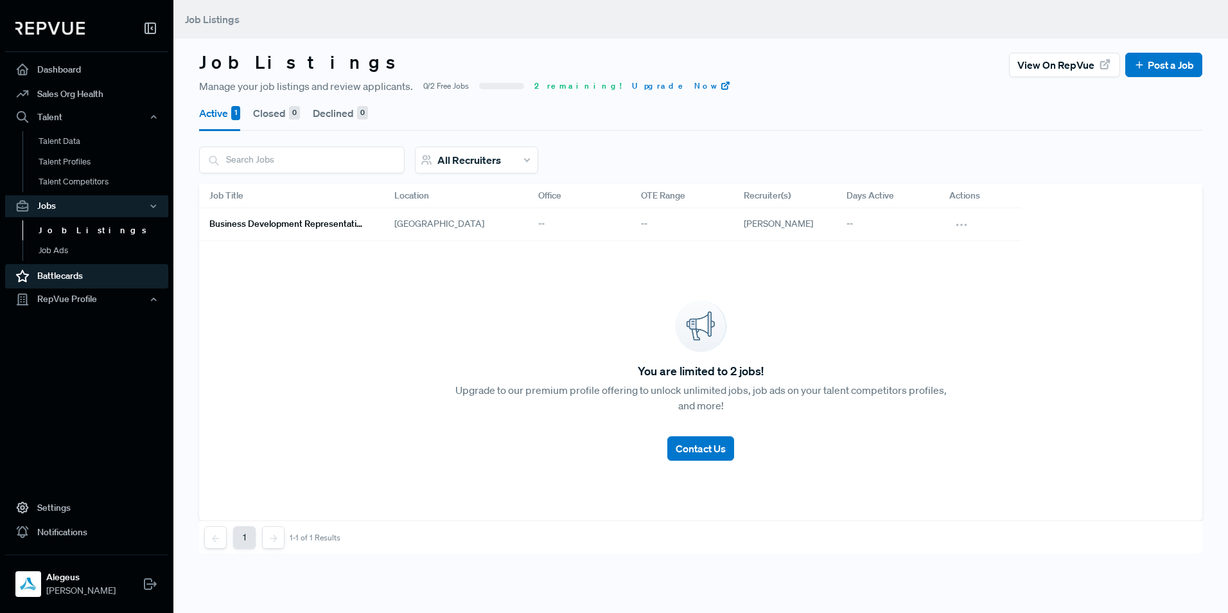
click at [62, 274] on link "Battlecards" at bounding box center [86, 276] width 163 height 24
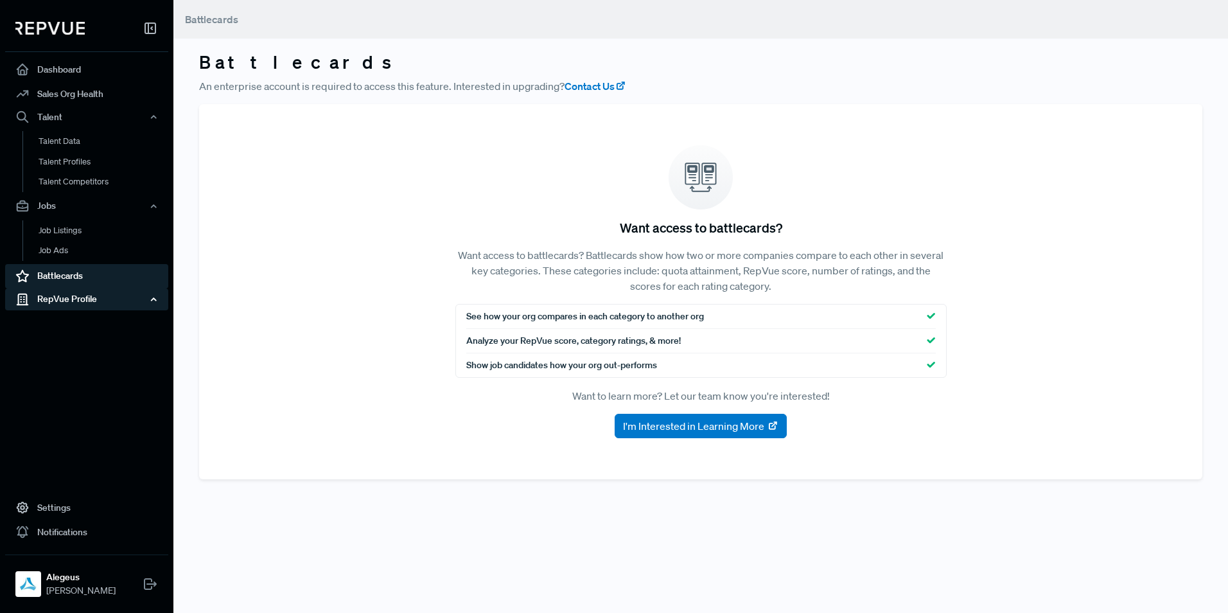
click at [57, 302] on div "RepVue Profile" at bounding box center [86, 299] width 163 height 22
click at [59, 321] on link "Profile Overview" at bounding box center [103, 329] width 163 height 33
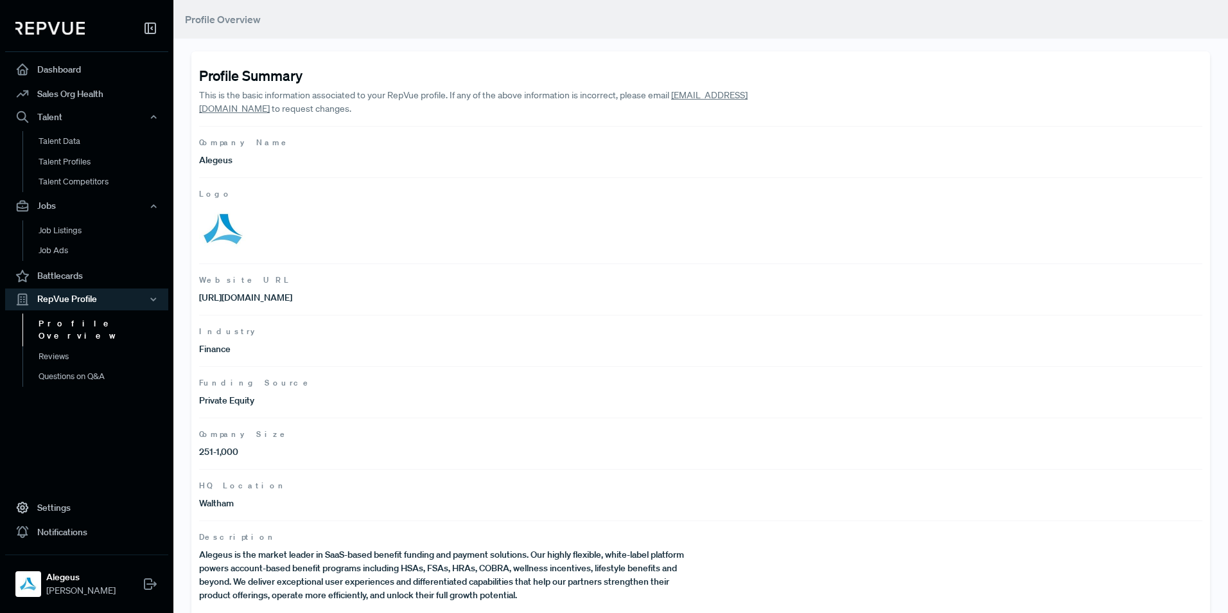
click at [229, 229] on img at bounding box center [223, 229] width 48 height 48
click at [224, 241] on img at bounding box center [223, 229] width 48 height 48
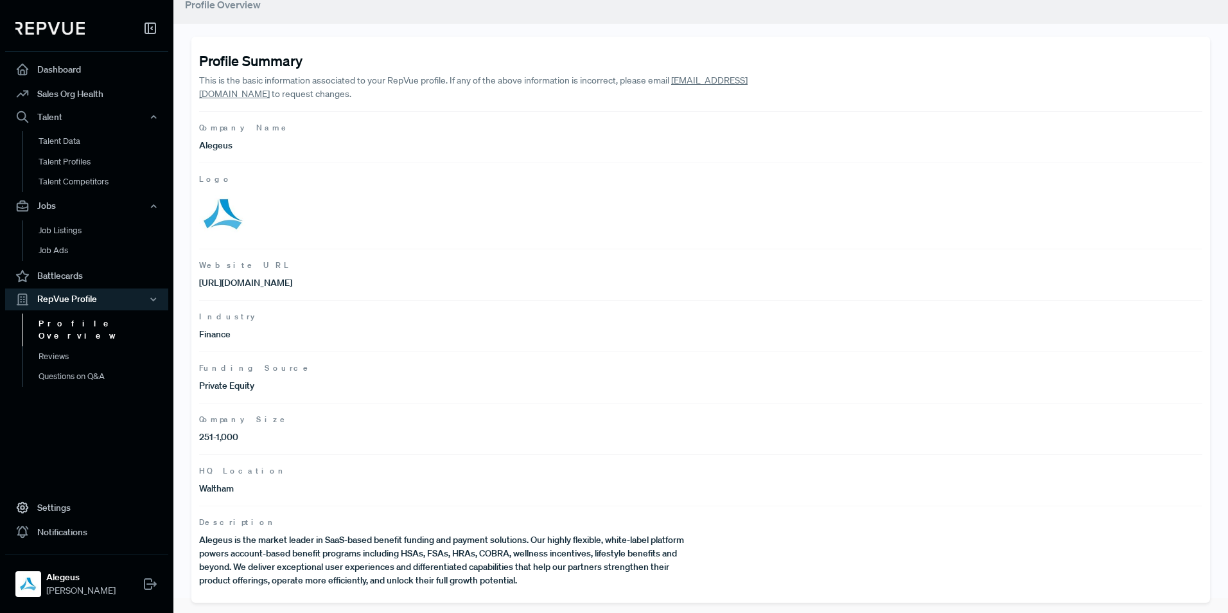
click at [705, 86] on link "support@repvue.com" at bounding box center [473, 86] width 548 height 25
click at [78, 322] on link "Profile Overview" at bounding box center [103, 329] width 163 height 33
click at [63, 347] on link "Reviews" at bounding box center [103, 356] width 163 height 21
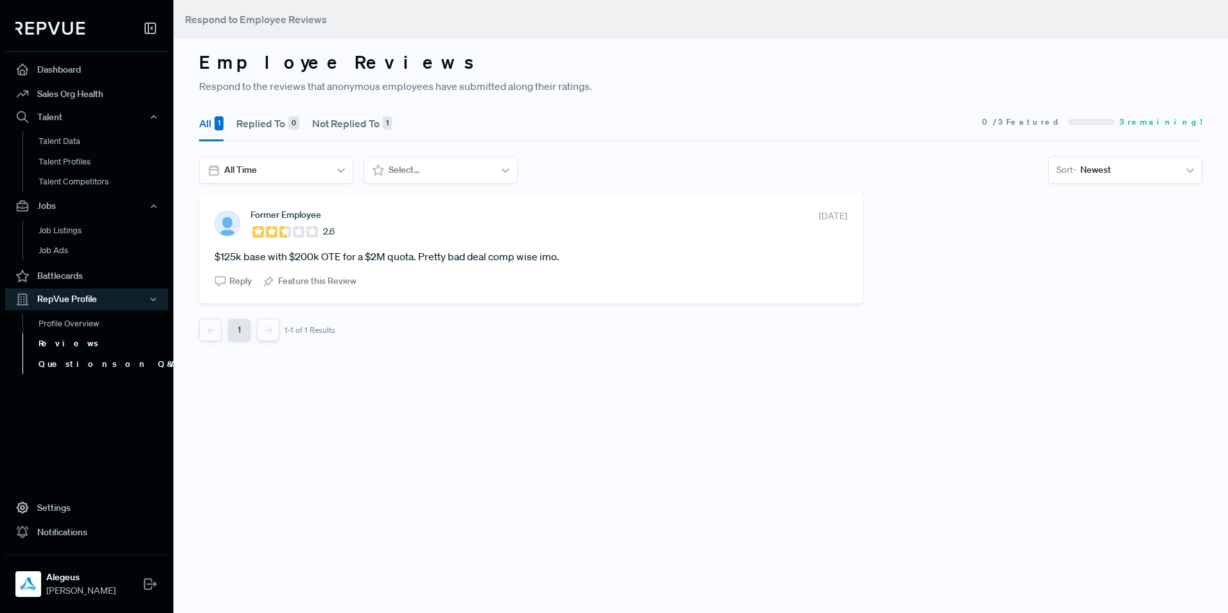
click at [74, 358] on link "Questions on Q&A" at bounding box center [103, 364] width 163 height 21
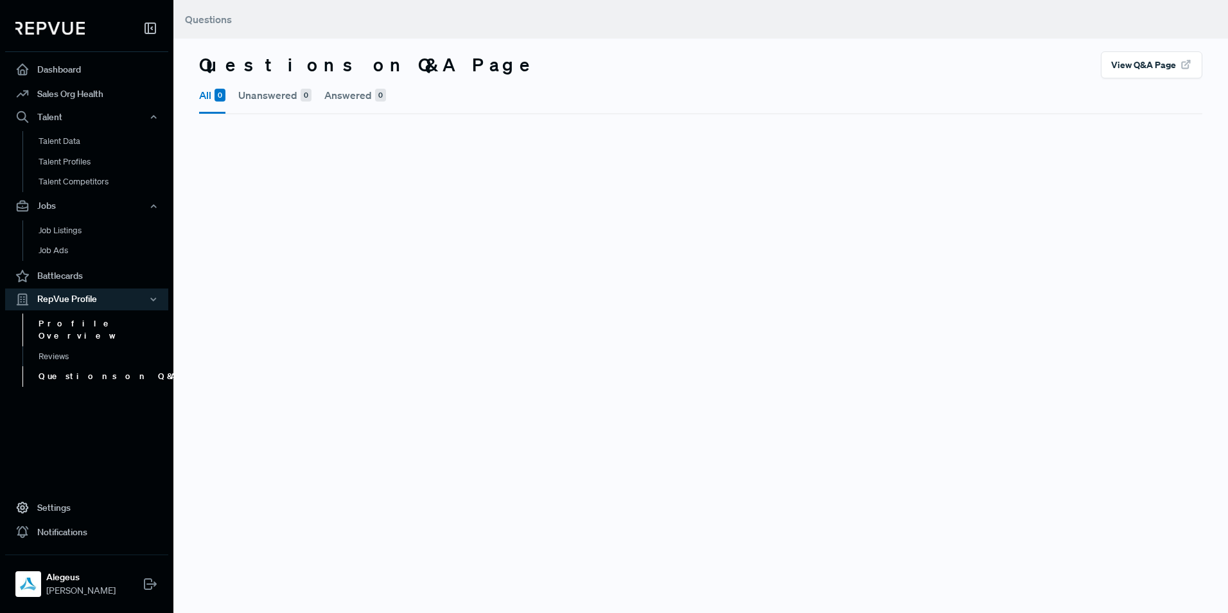
click at [75, 326] on link "Profile Overview" at bounding box center [103, 329] width 163 height 33
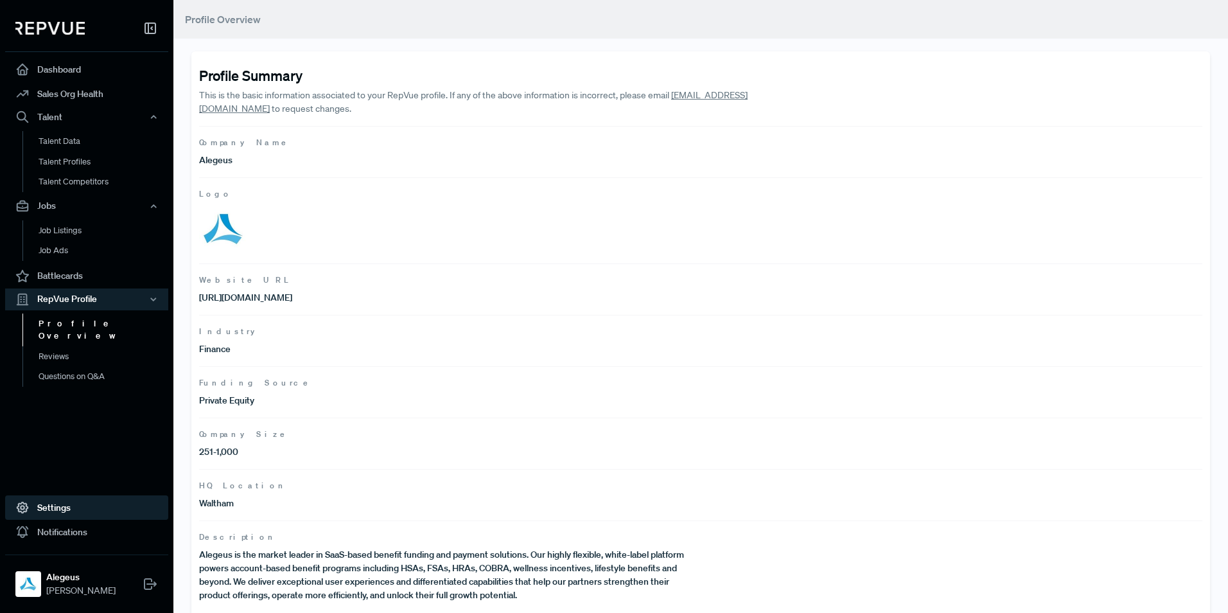
click at [77, 509] on link "Settings" at bounding box center [86, 507] width 163 height 24
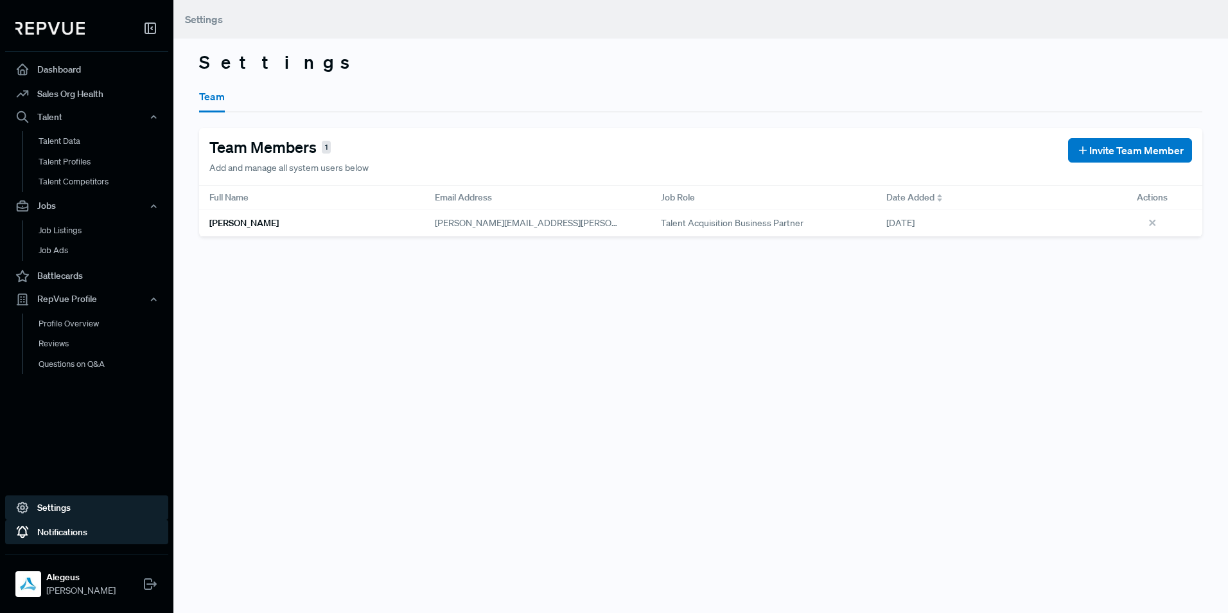
click at [76, 532] on link "Notifications" at bounding box center [86, 532] width 163 height 24
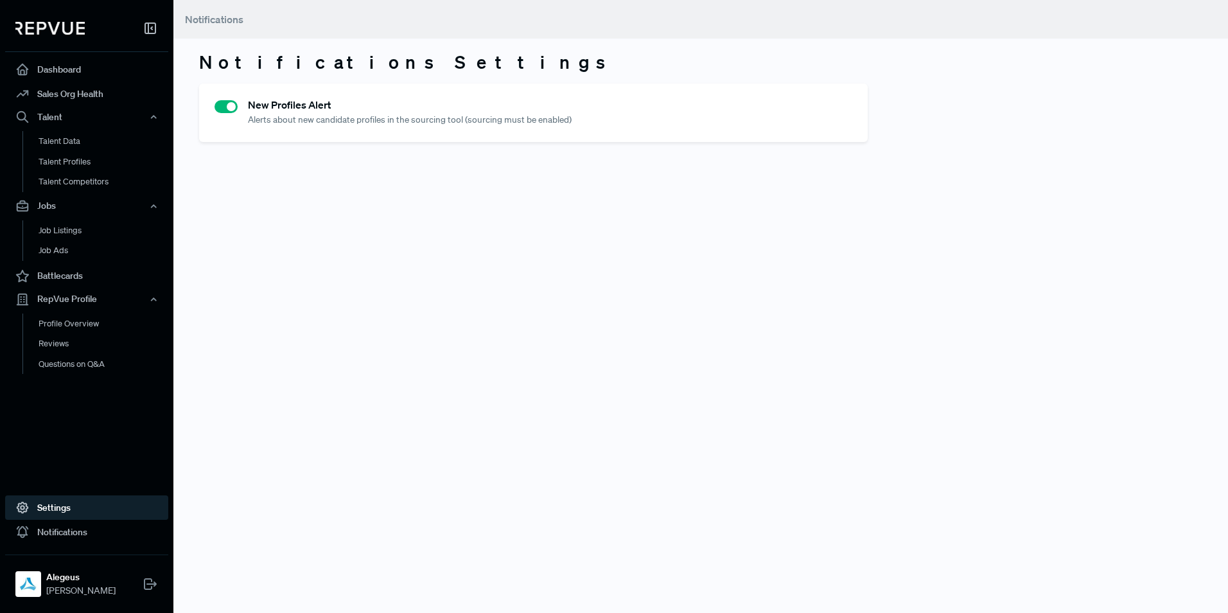
click at [69, 507] on link "Settings" at bounding box center [86, 507] width 163 height 24
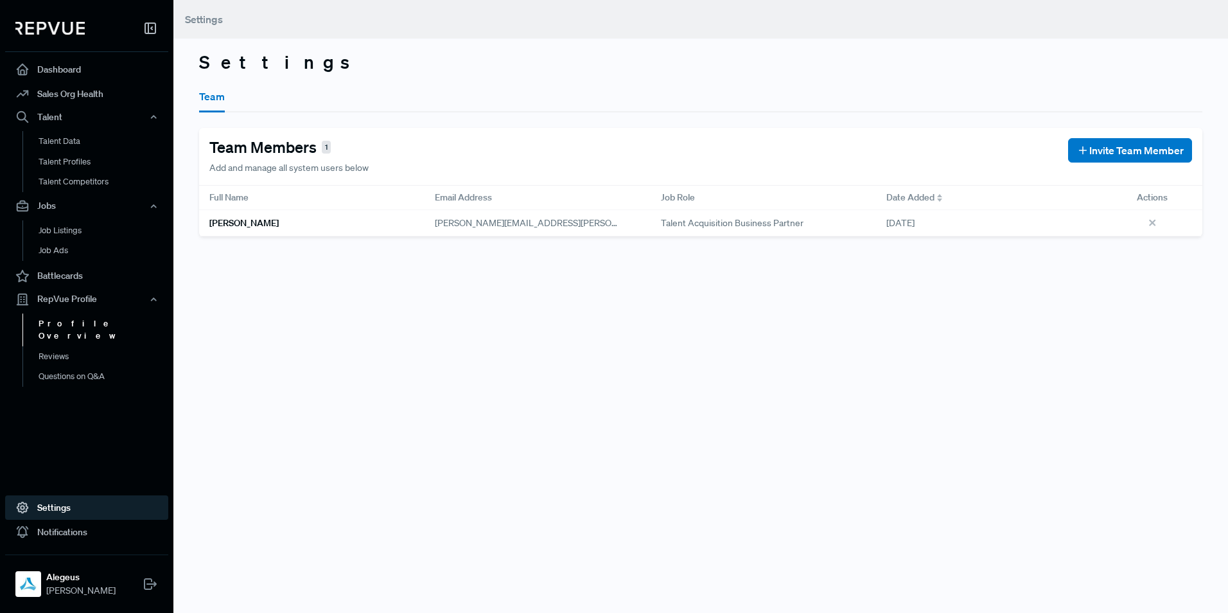
click at [78, 316] on link "Profile Overview" at bounding box center [103, 329] width 163 height 33
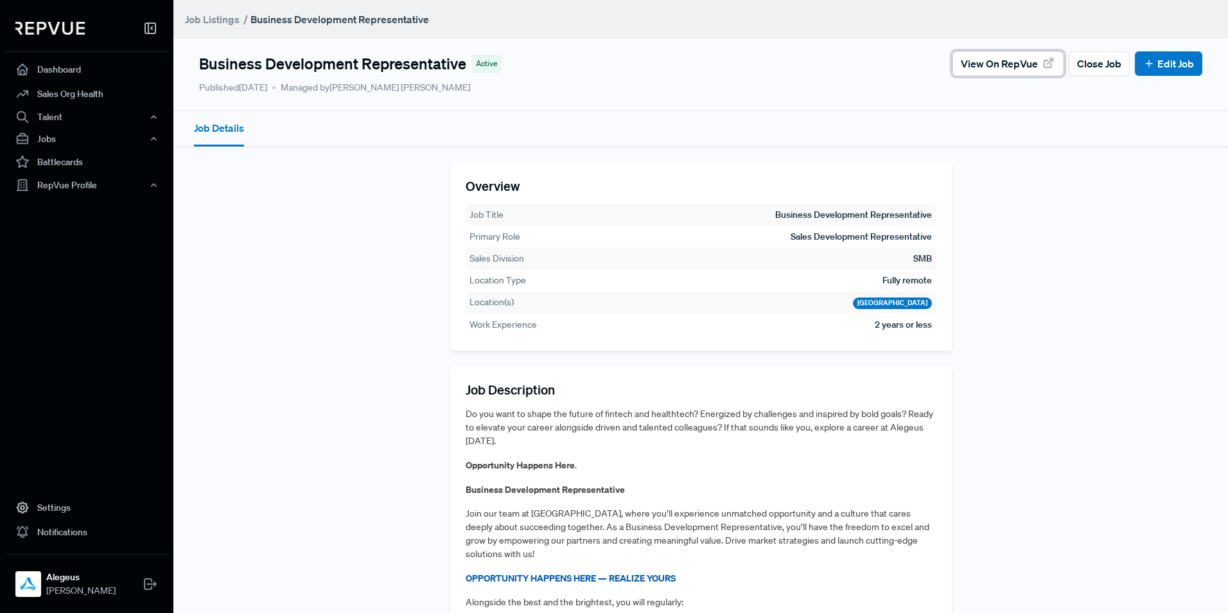
click at [1005, 65] on span "View on RepVue" at bounding box center [999, 63] width 77 height 15
